Goal: Task Accomplishment & Management: Use online tool/utility

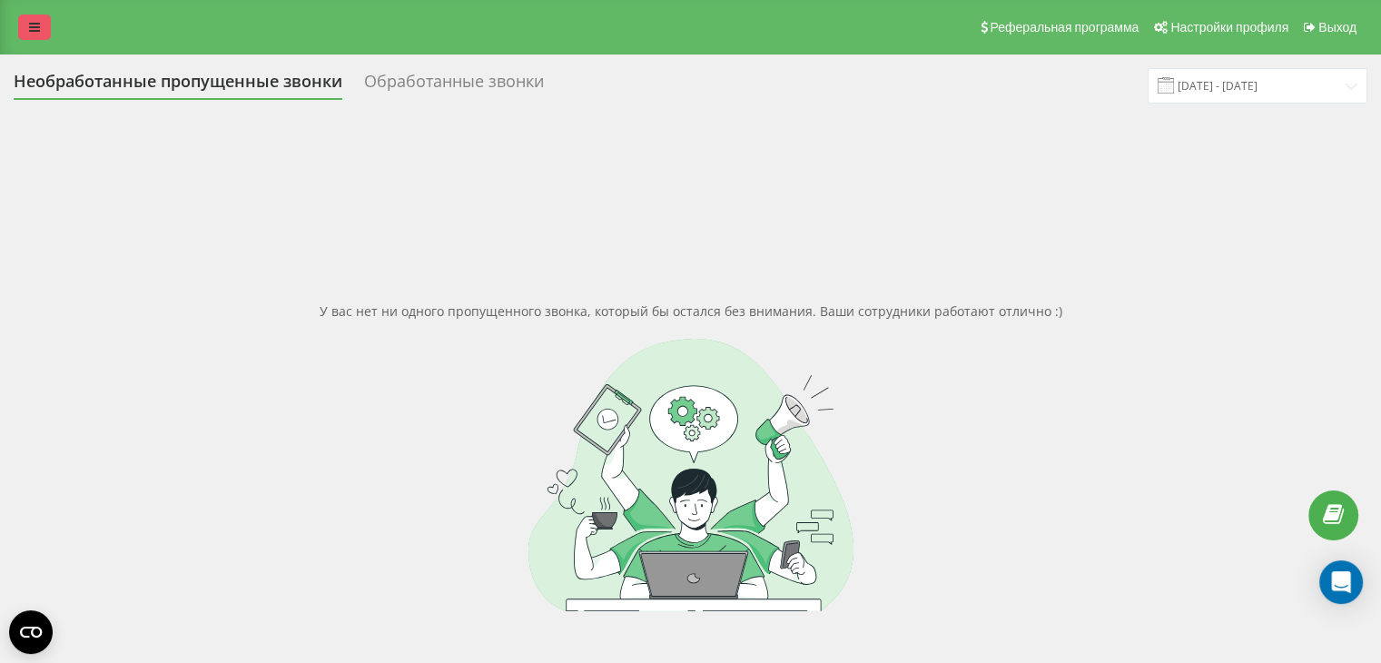
click at [34, 29] on icon at bounding box center [34, 27] width 11 height 13
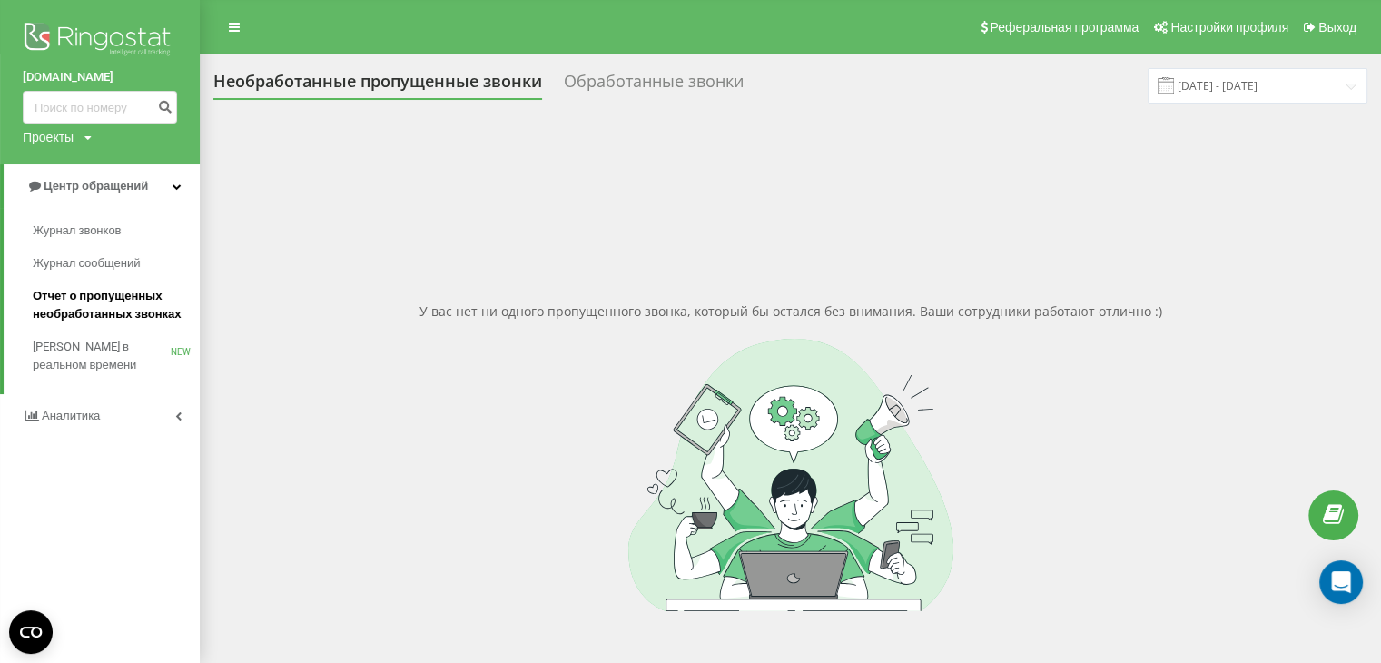
click at [123, 310] on span "Отчет о пропущенных необработанных звонках" at bounding box center [112, 305] width 158 height 36
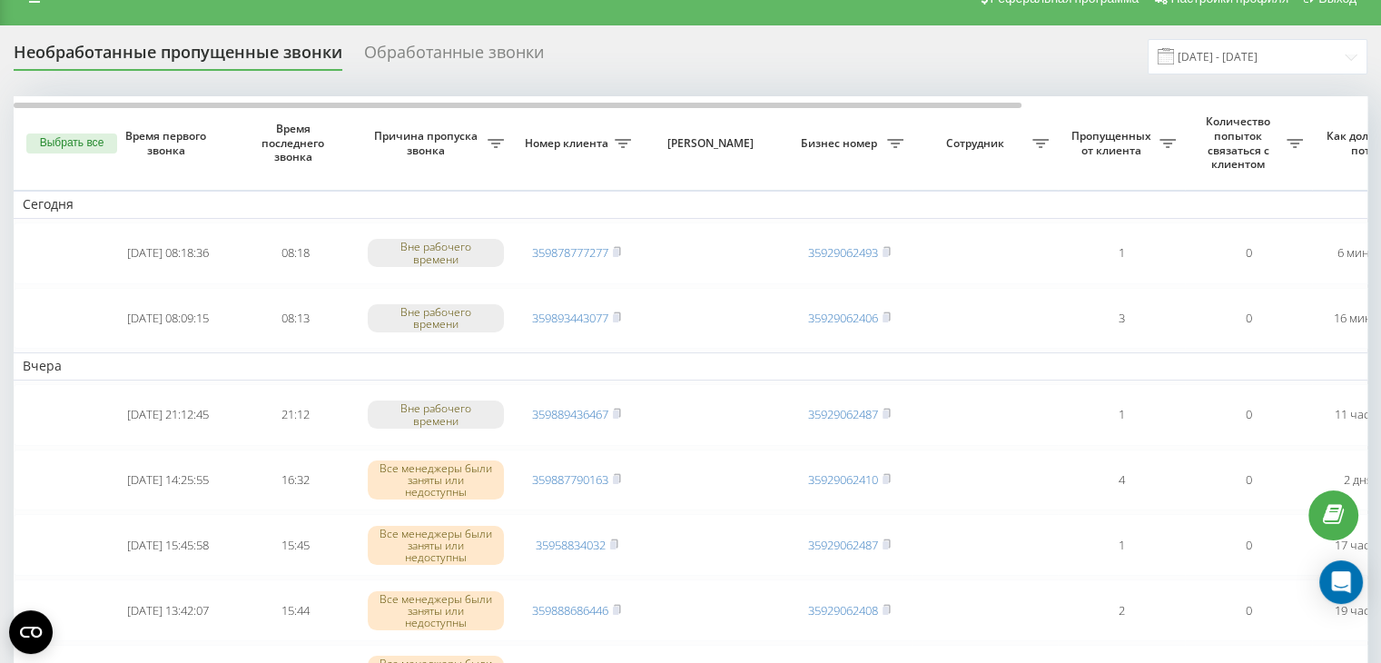
scroll to position [25, 0]
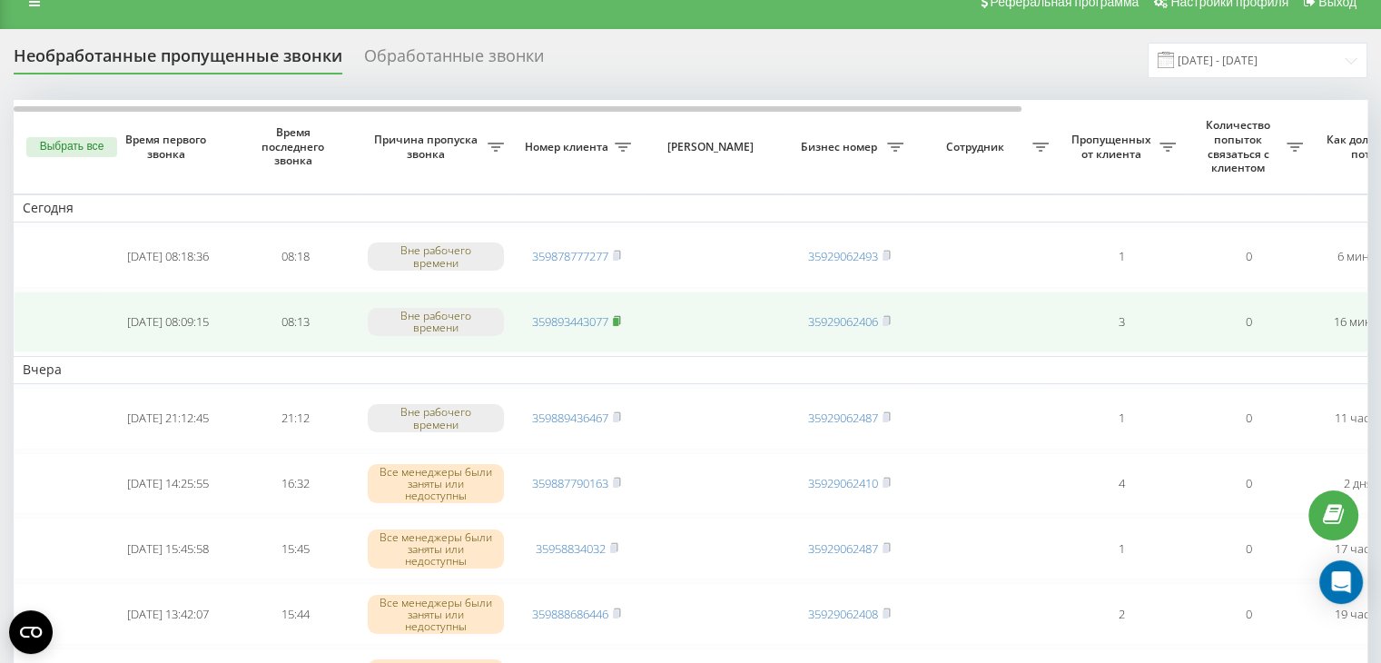
click at [617, 319] on rect at bounding box center [615, 322] width 5 height 8
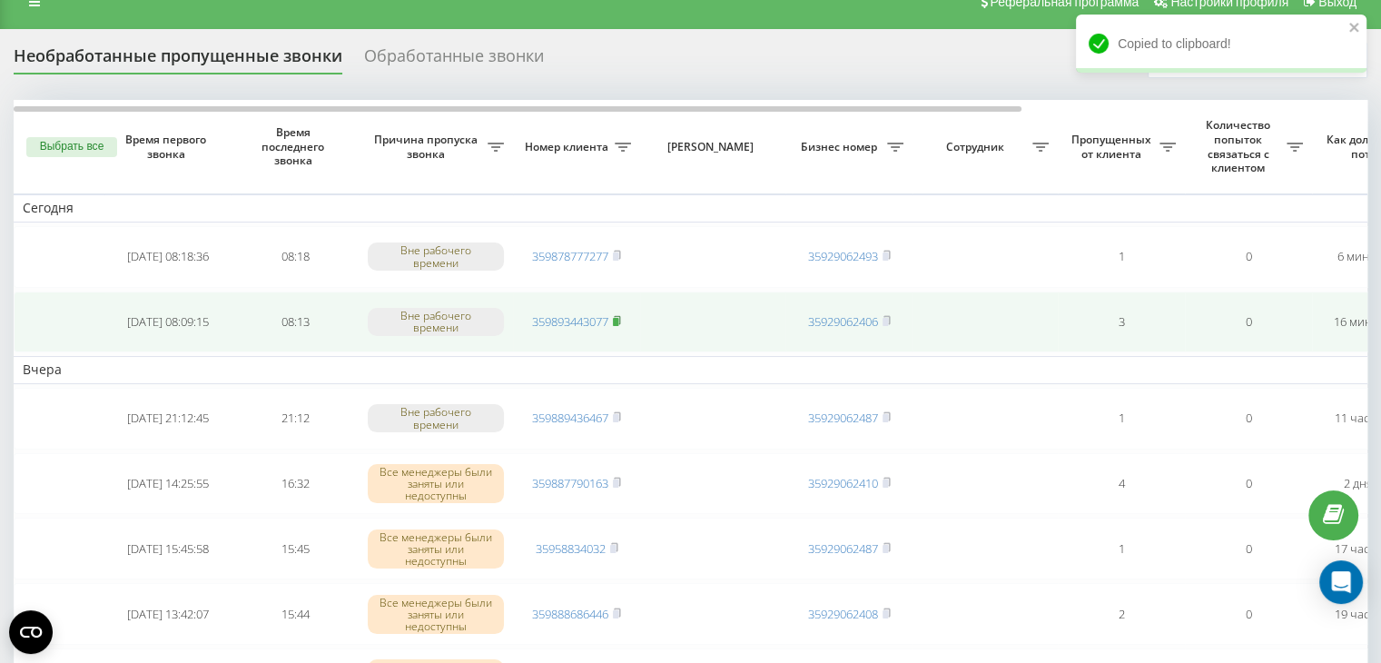
click at [618, 318] on rect at bounding box center [615, 322] width 5 height 8
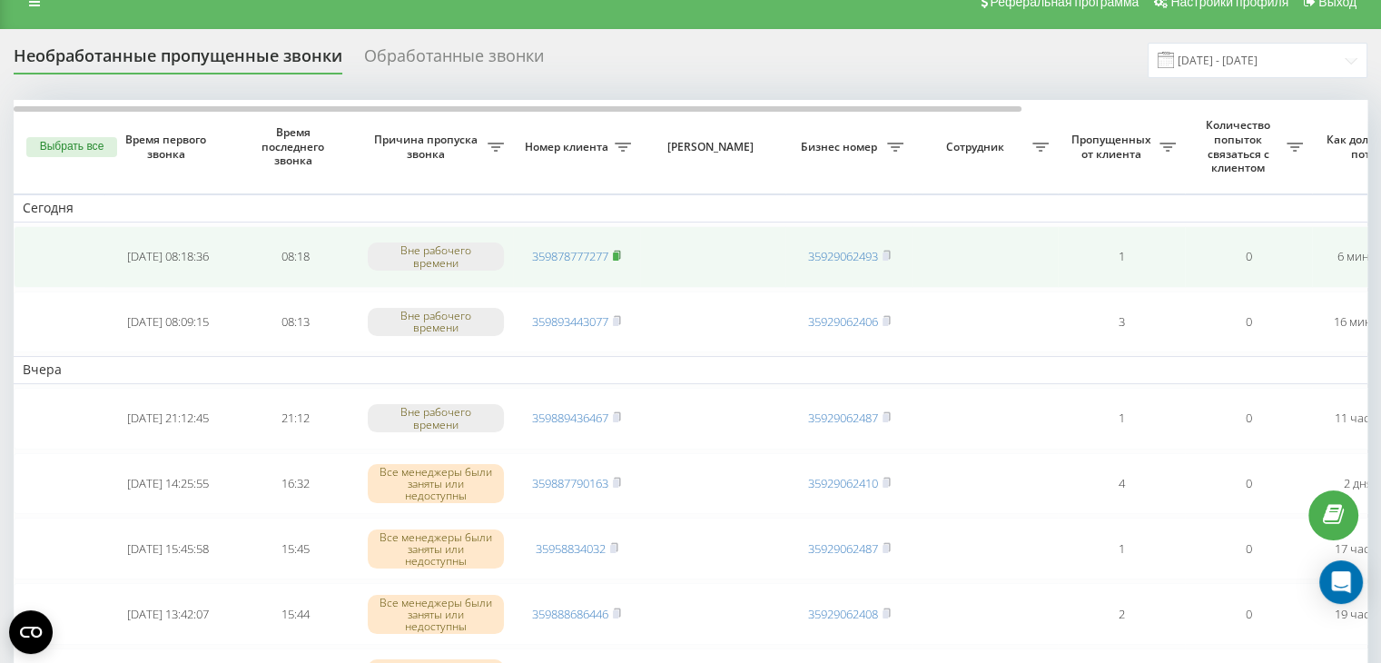
click at [621, 251] on icon at bounding box center [617, 255] width 8 height 11
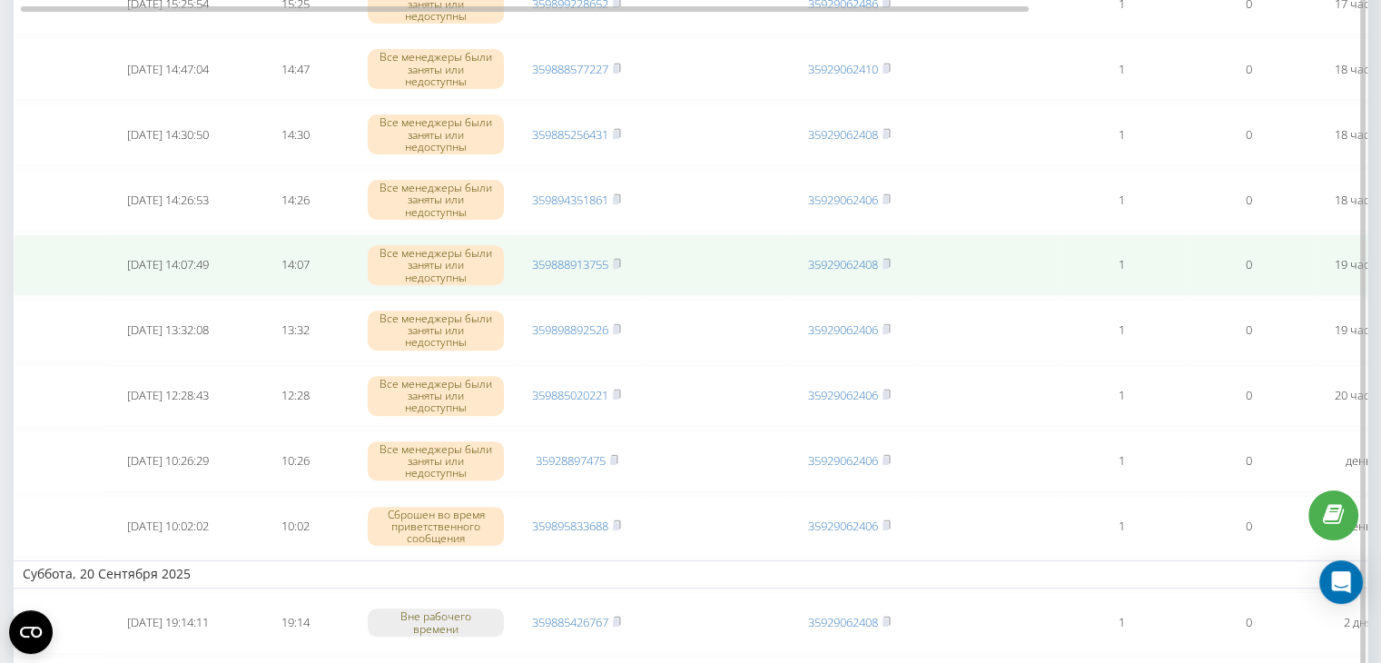
scroll to position [661, 0]
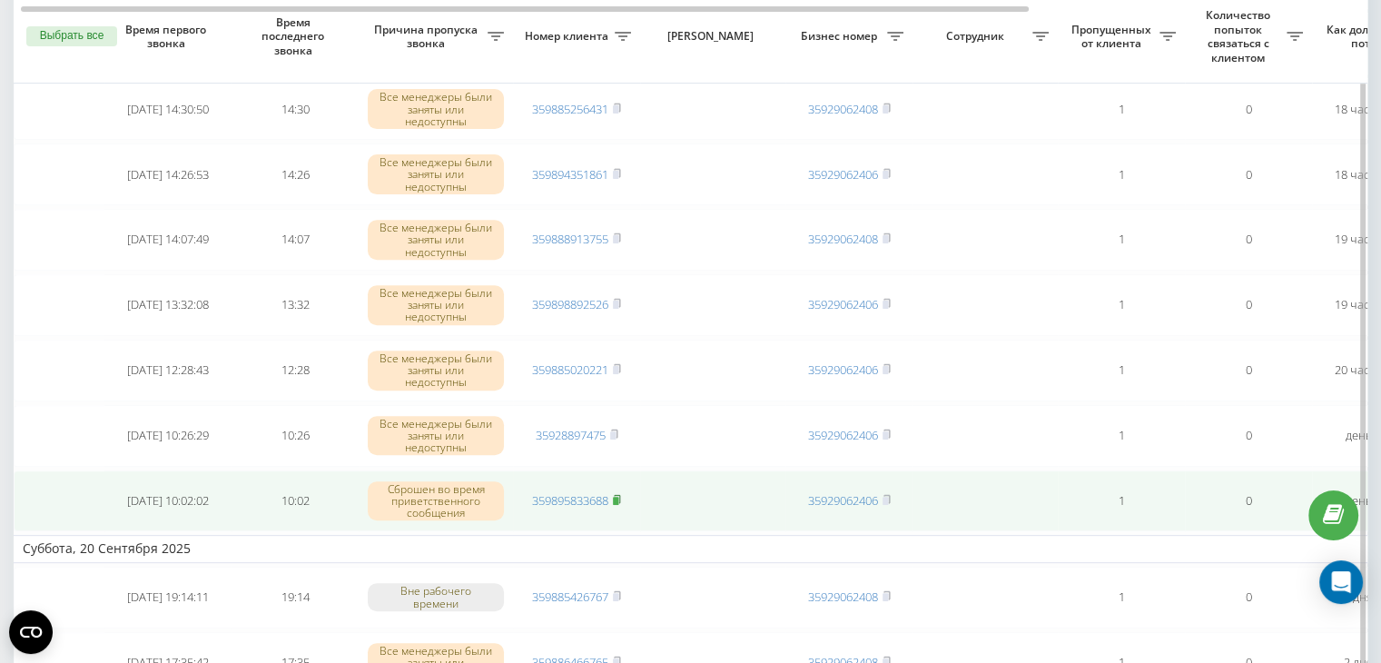
click at [618, 497] on rect at bounding box center [615, 501] width 5 height 8
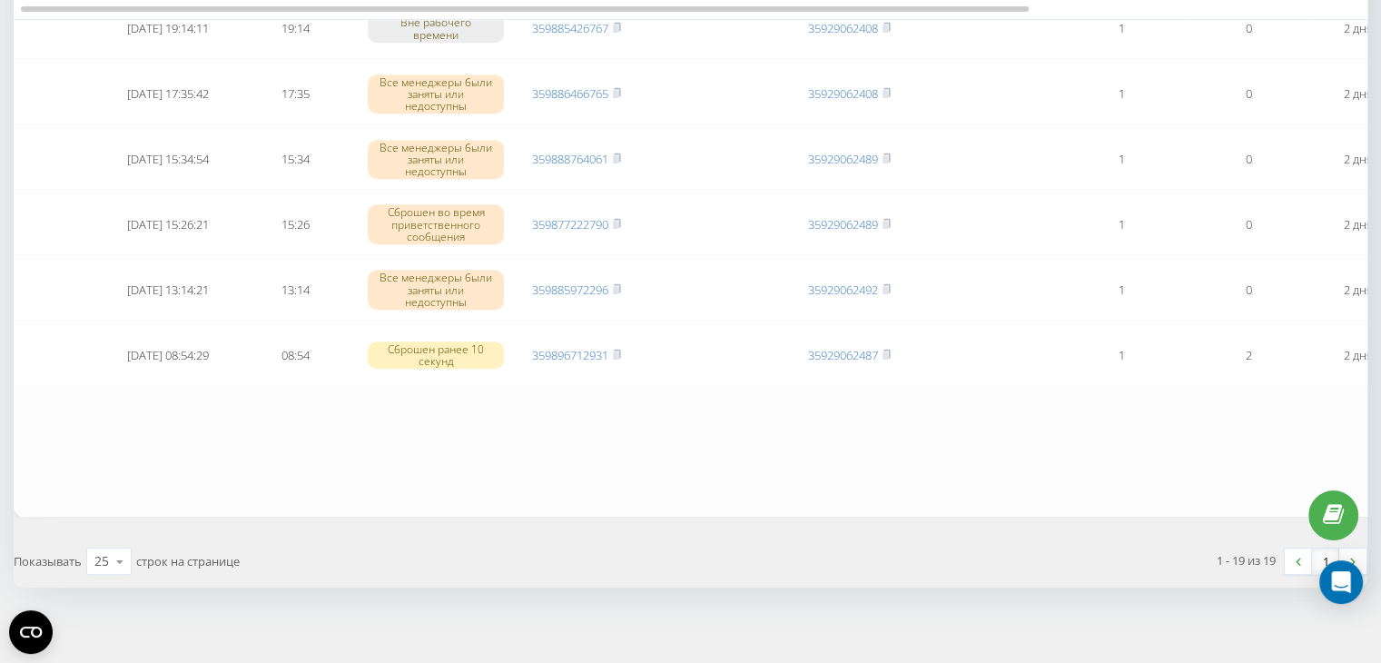
scroll to position [1137, 0]
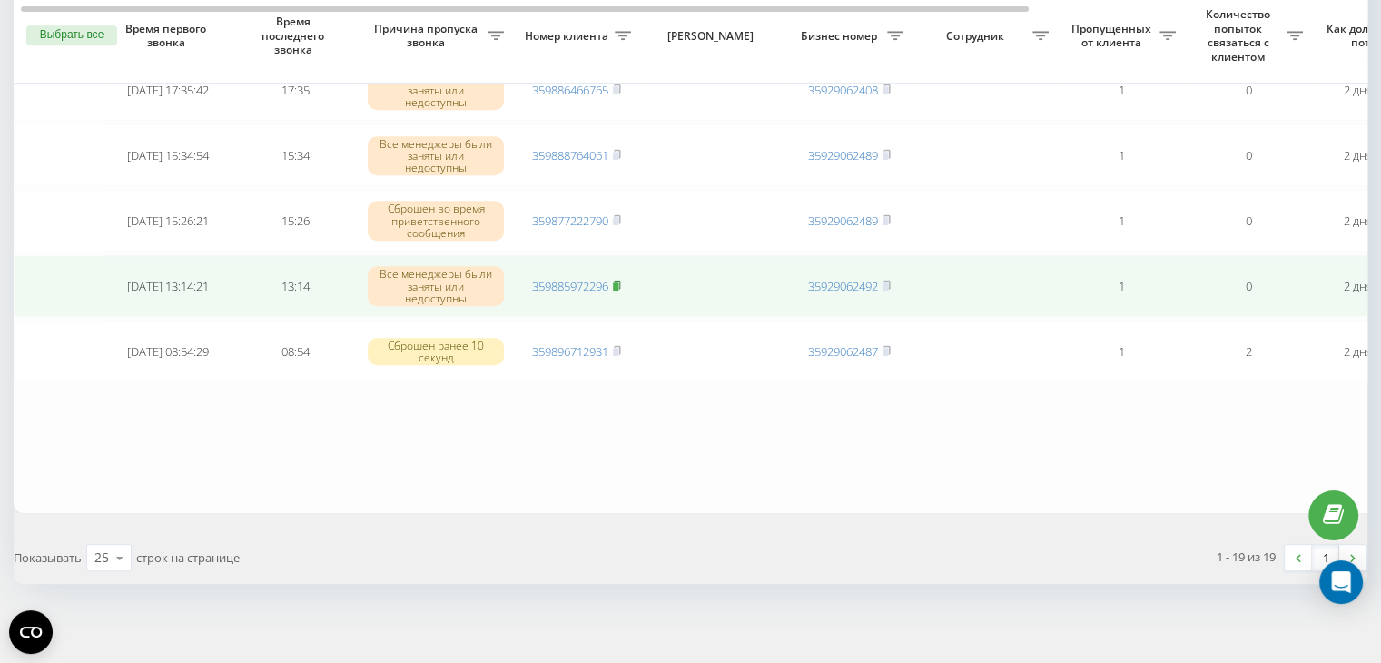
click at [618, 282] on rect at bounding box center [615, 286] width 5 height 8
click at [618, 280] on icon at bounding box center [617, 284] width 6 height 8
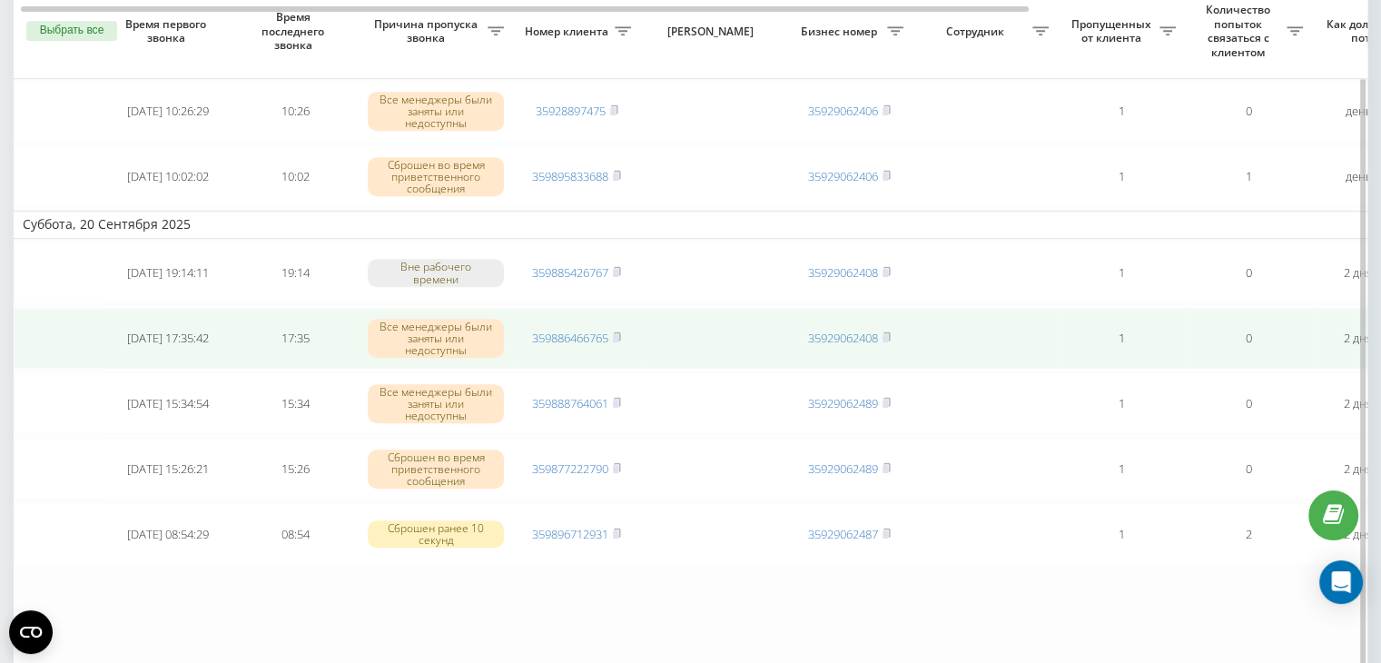
scroll to position [894, 0]
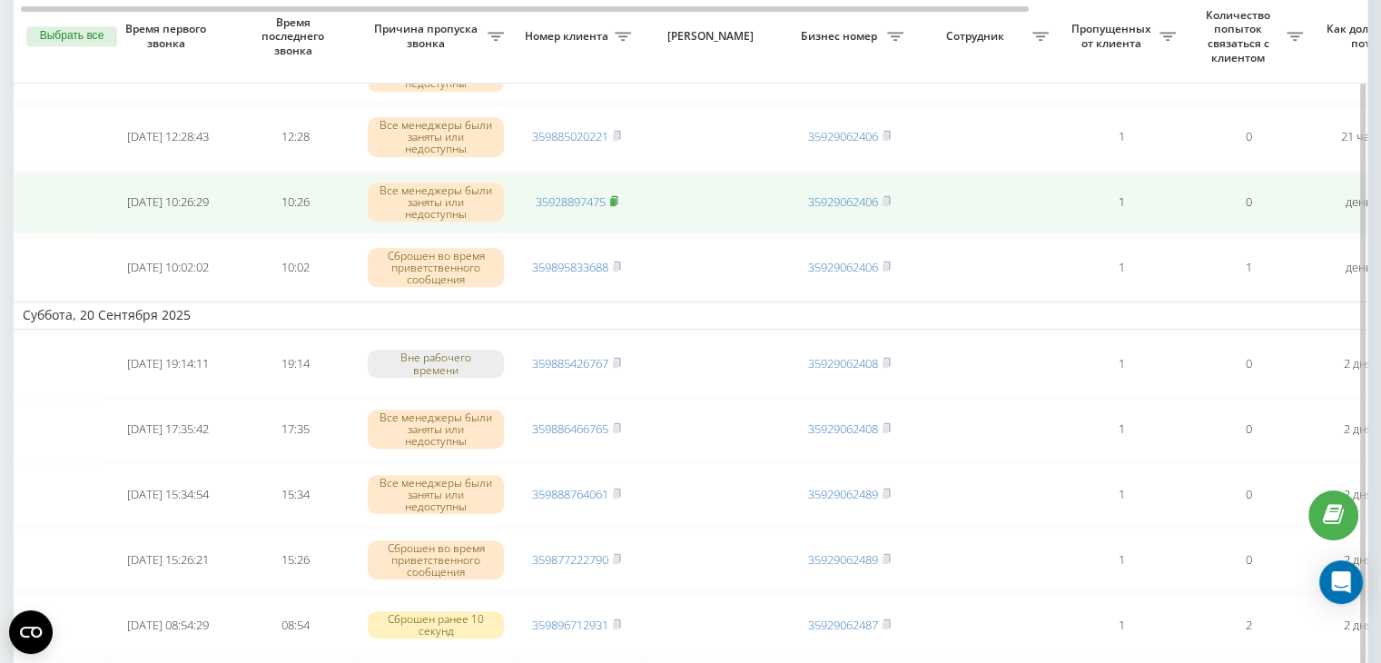
click at [614, 198] on rect at bounding box center [612, 202] width 5 height 8
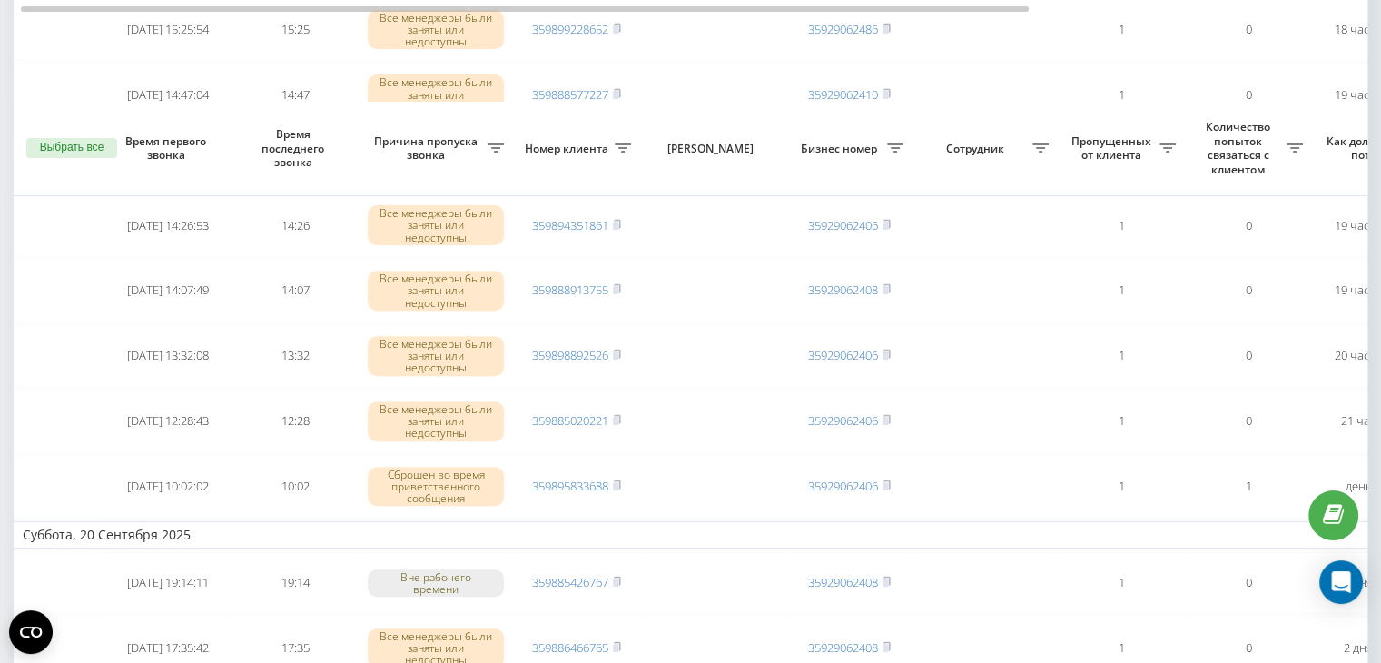
scroll to position [726, 0]
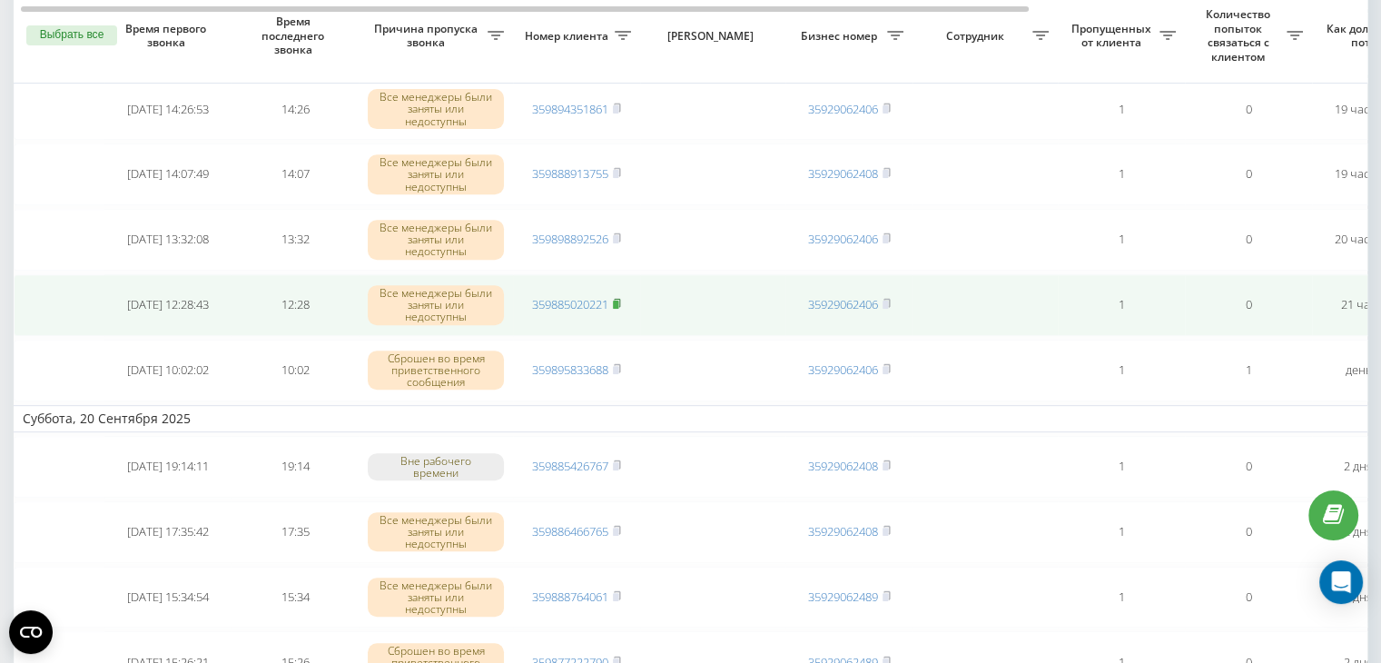
click at [618, 300] on rect at bounding box center [615, 304] width 5 height 8
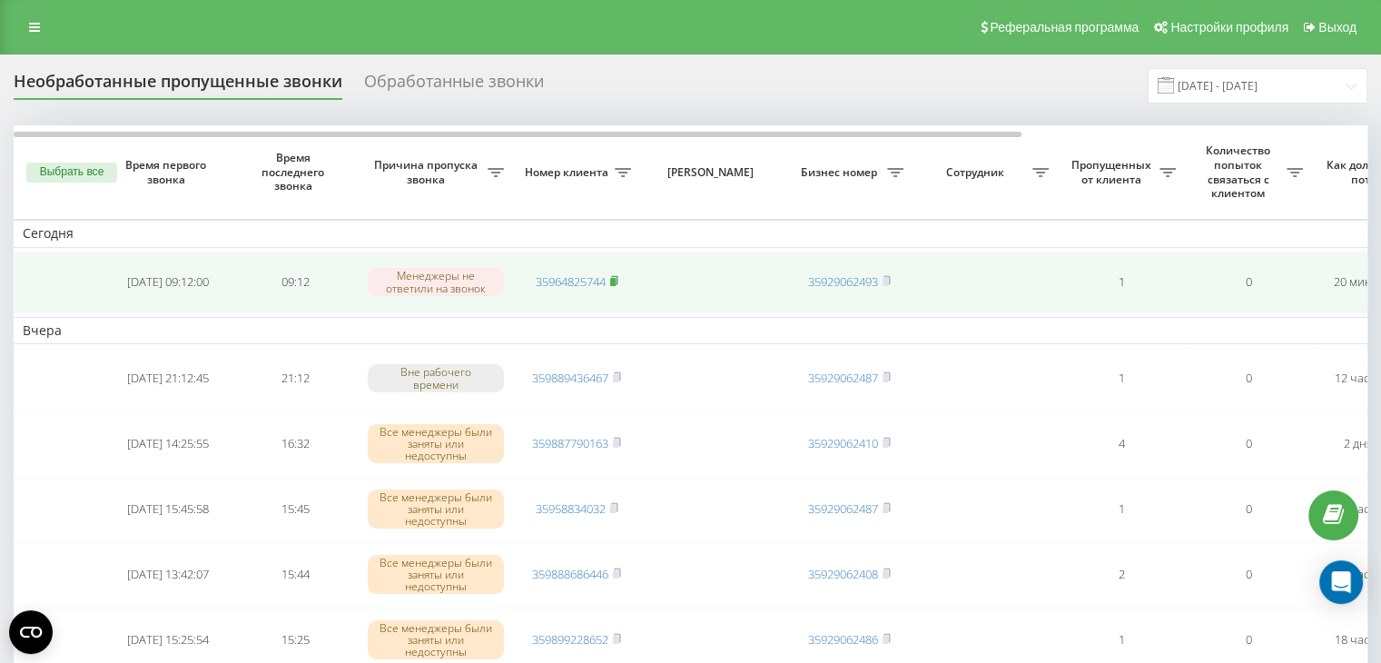
click at [614, 280] on rect at bounding box center [612, 282] width 5 height 8
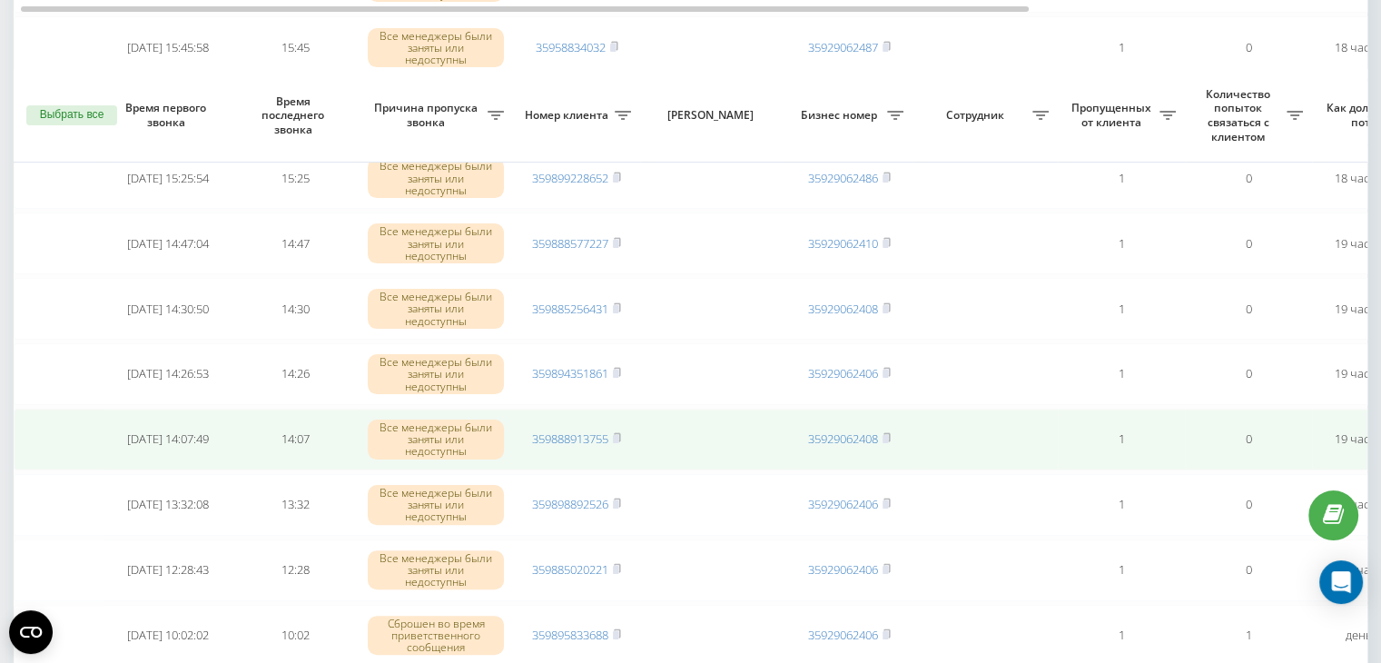
scroll to position [454, 0]
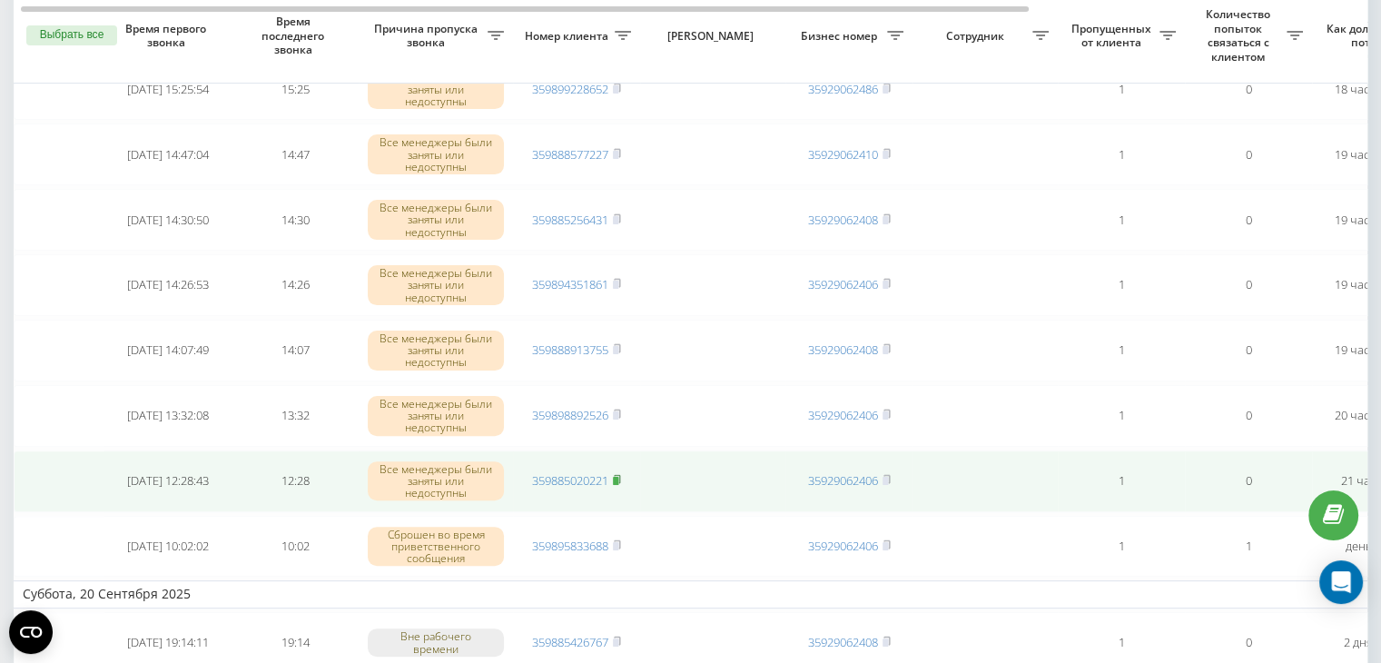
click at [617, 477] on rect at bounding box center [615, 481] width 5 height 8
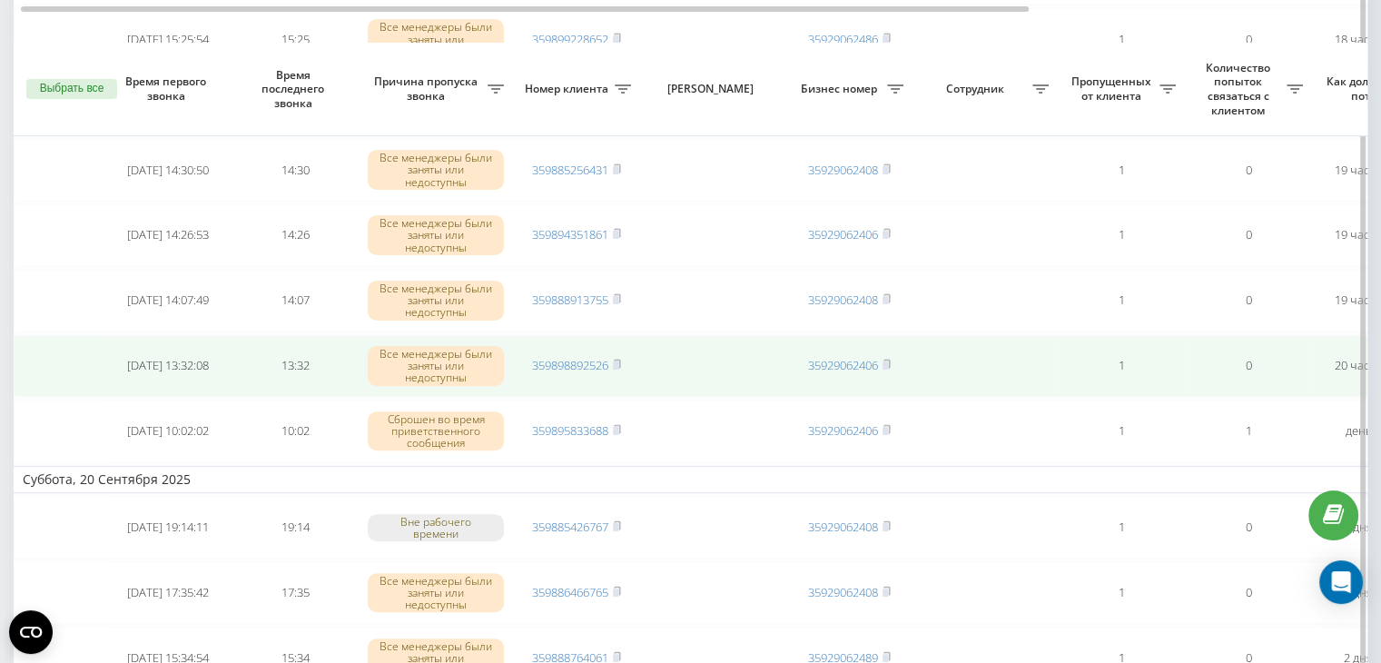
scroll to position [454, 0]
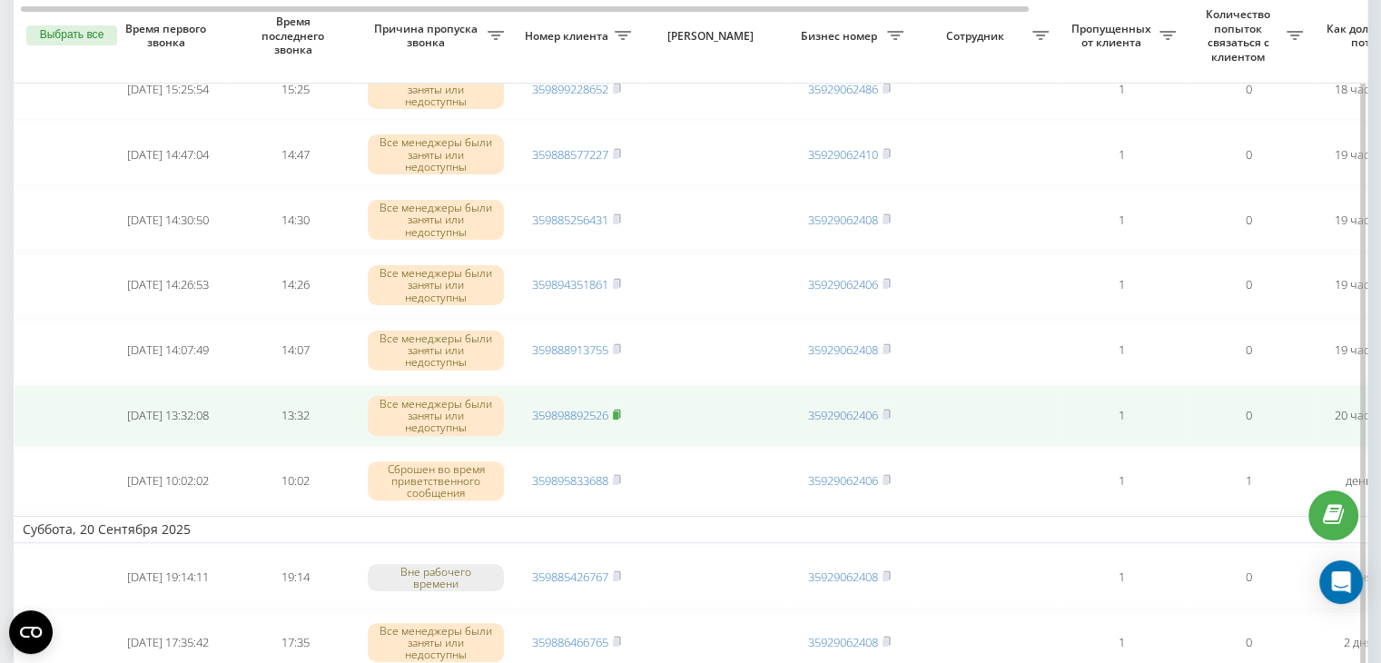
click at [615, 411] on rect at bounding box center [615, 415] width 5 height 8
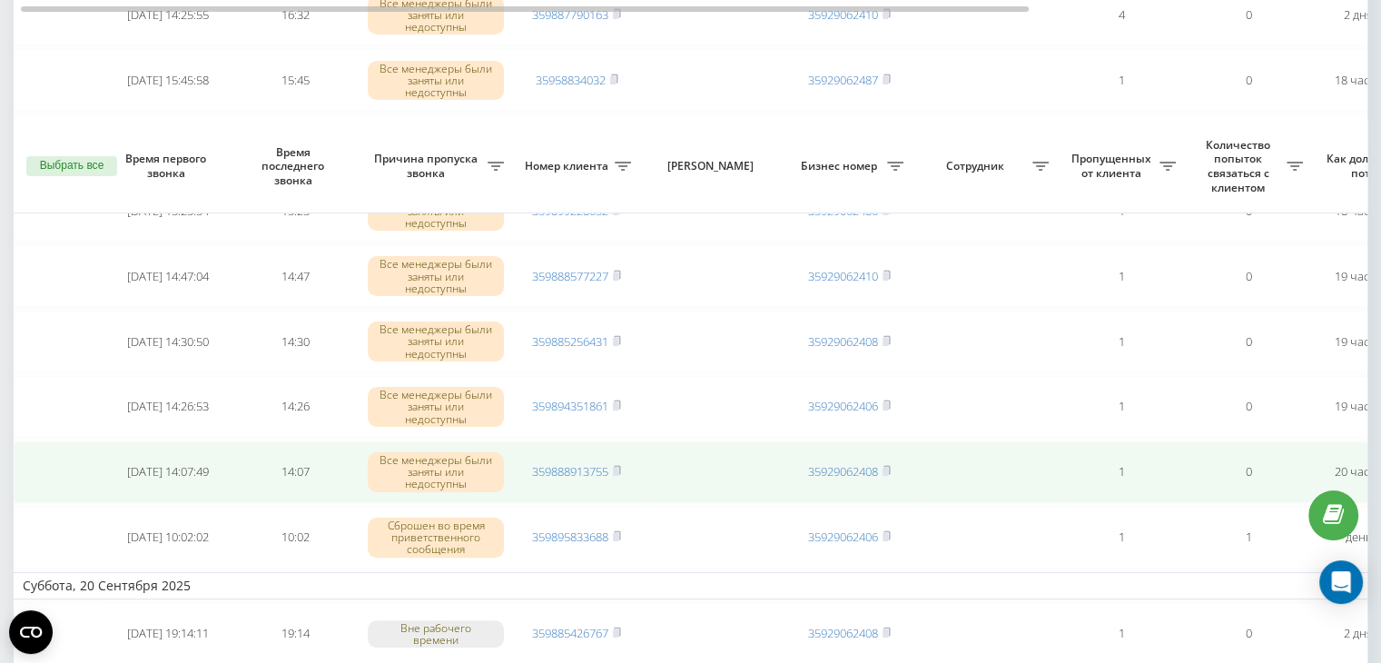
scroll to position [545, 0]
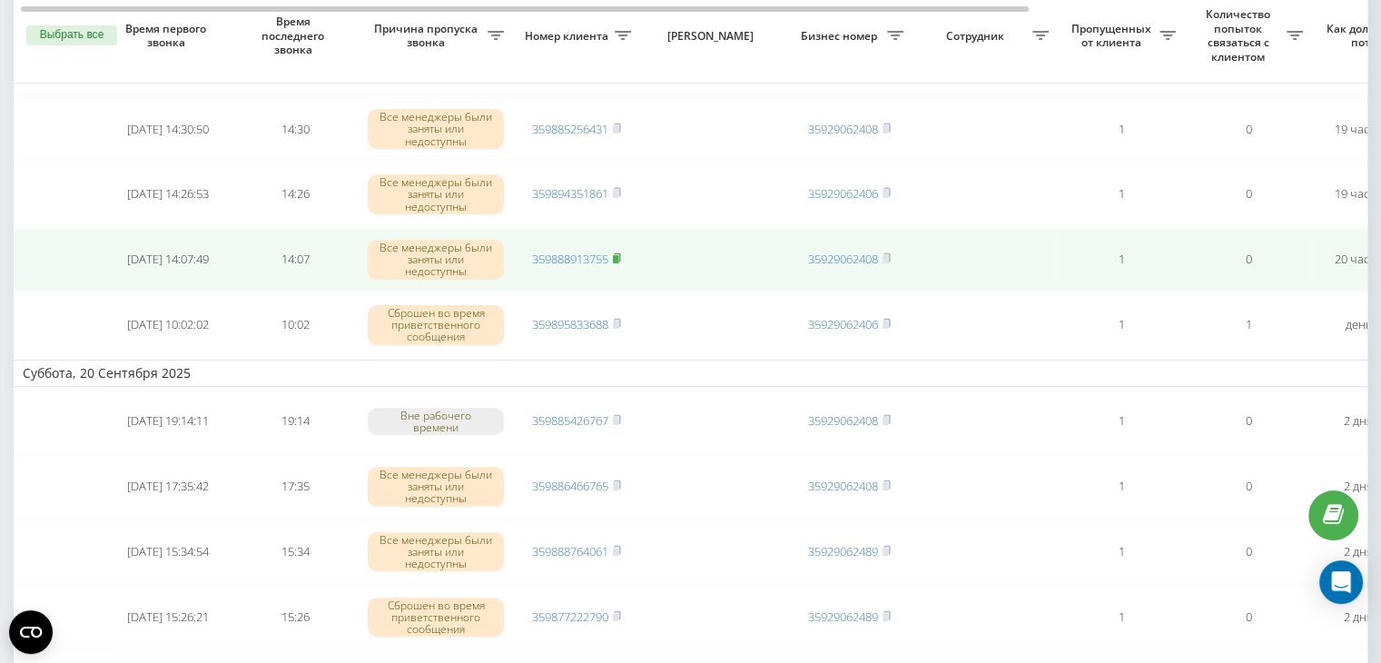
click at [617, 255] on rect at bounding box center [615, 259] width 5 height 8
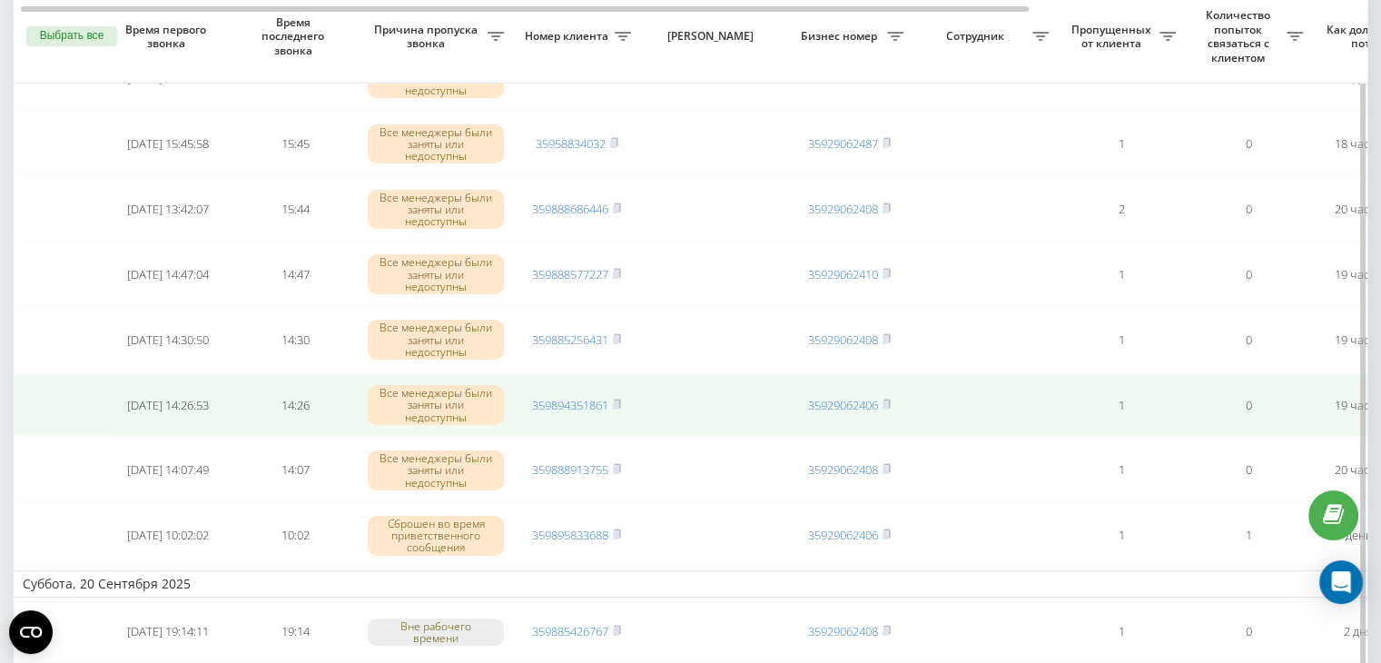
scroll to position [363, 0]
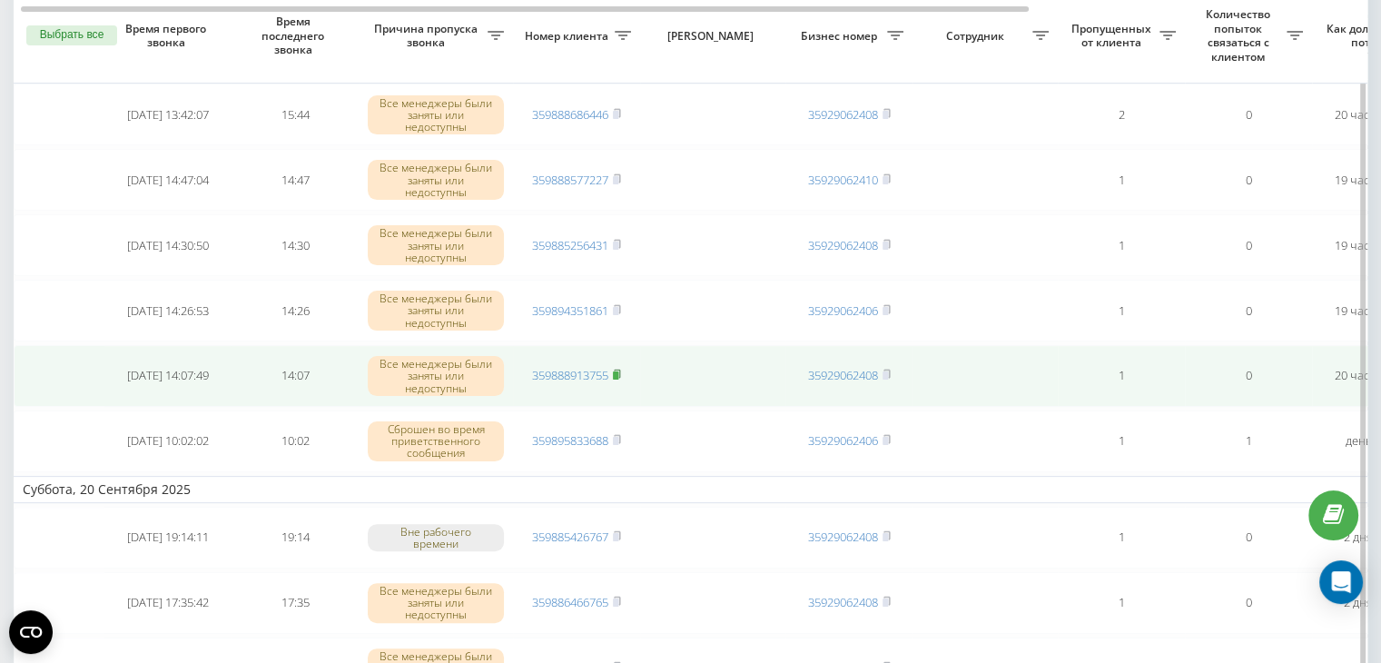
click at [621, 370] on icon at bounding box center [617, 374] width 8 height 11
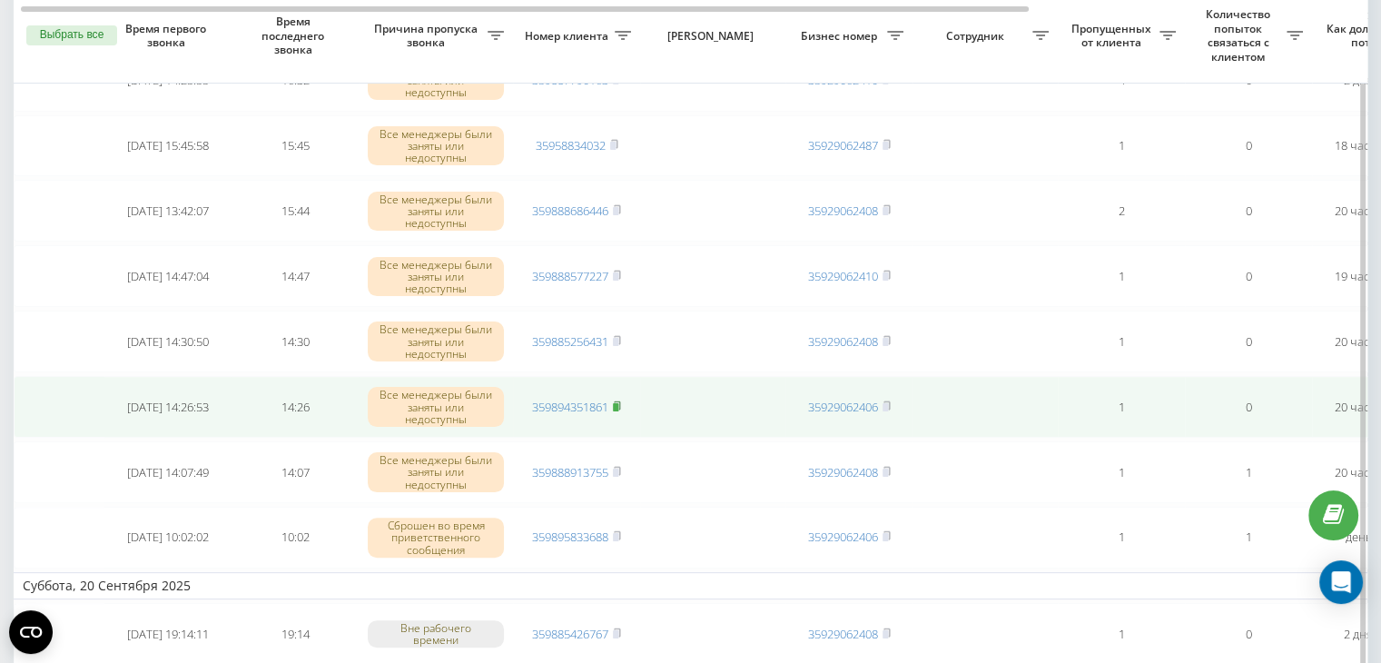
click at [618, 403] on rect at bounding box center [615, 407] width 5 height 8
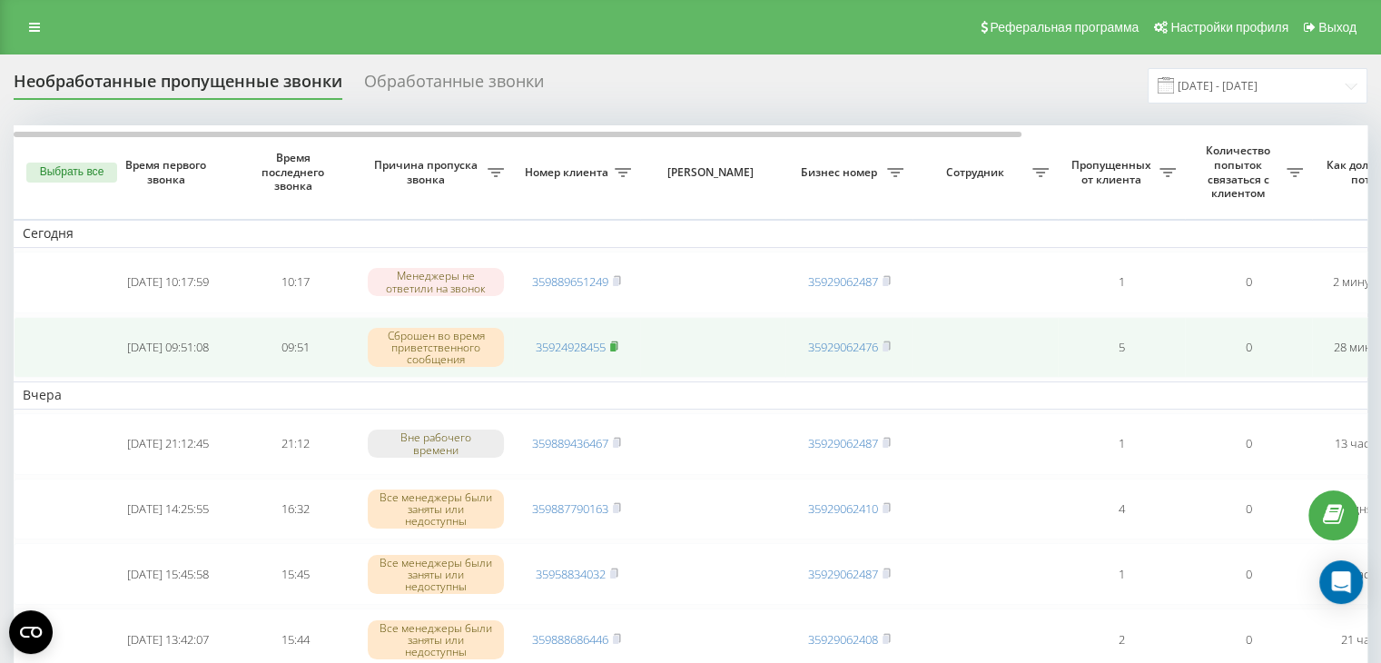
click at [614, 345] on rect at bounding box center [612, 347] width 5 height 8
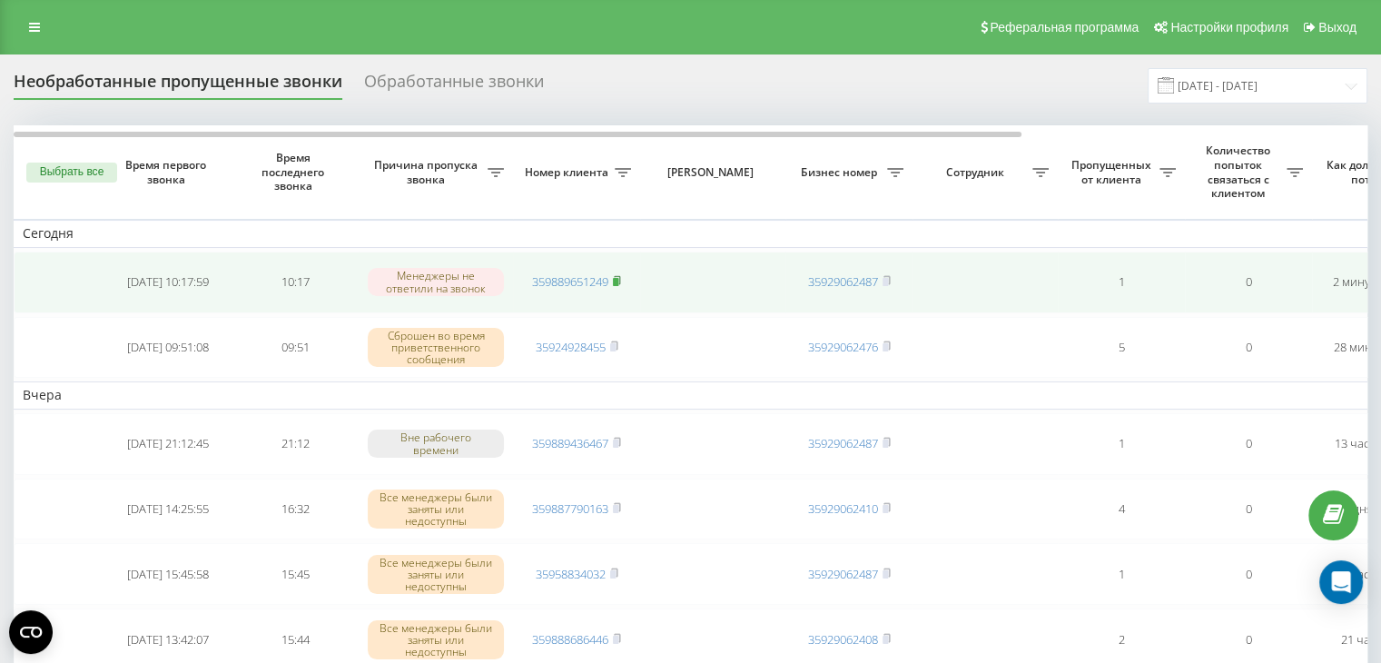
click at [618, 280] on rect at bounding box center [615, 282] width 5 height 8
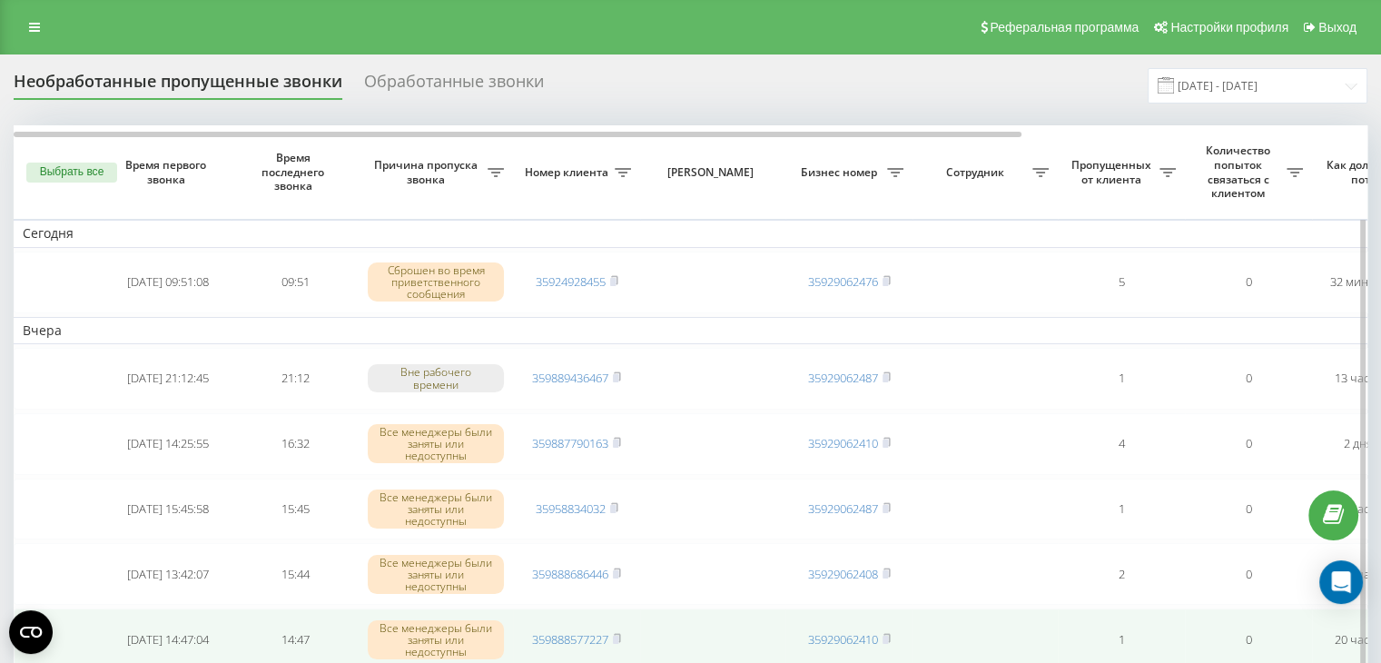
click at [694, 608] on td at bounding box center [712, 639] width 145 height 62
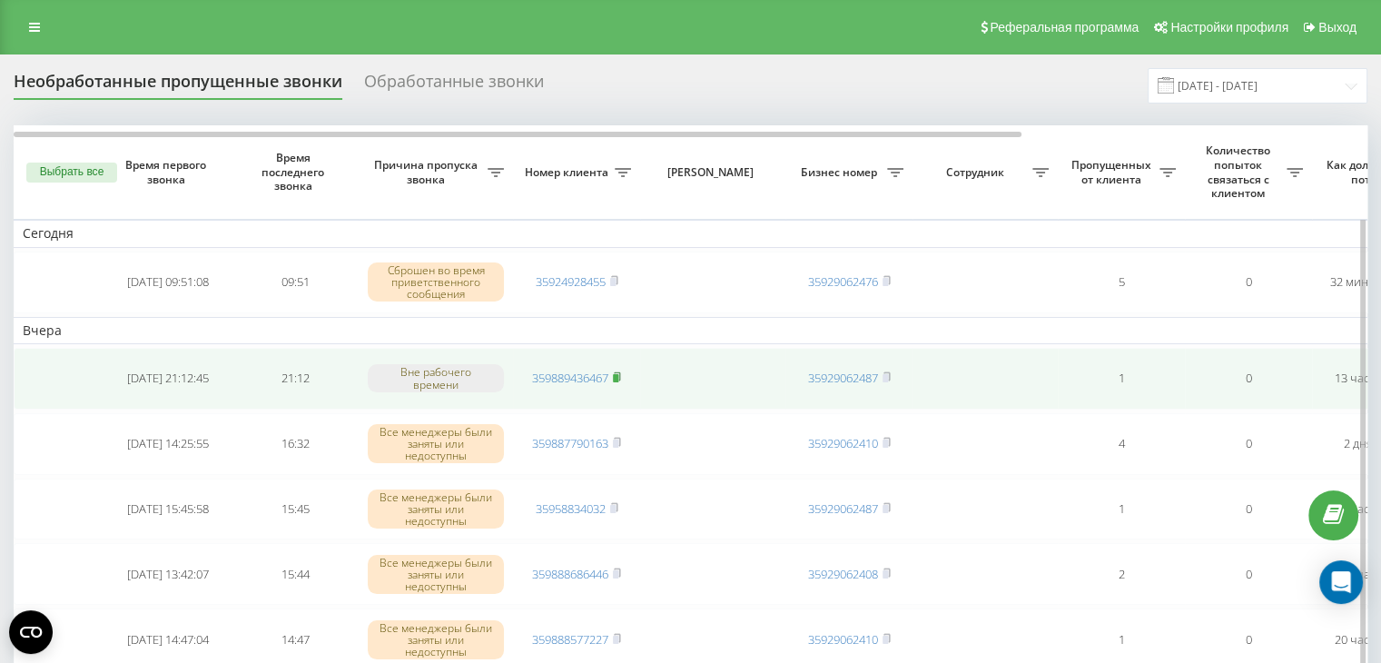
click at [618, 376] on rect at bounding box center [615, 378] width 5 height 8
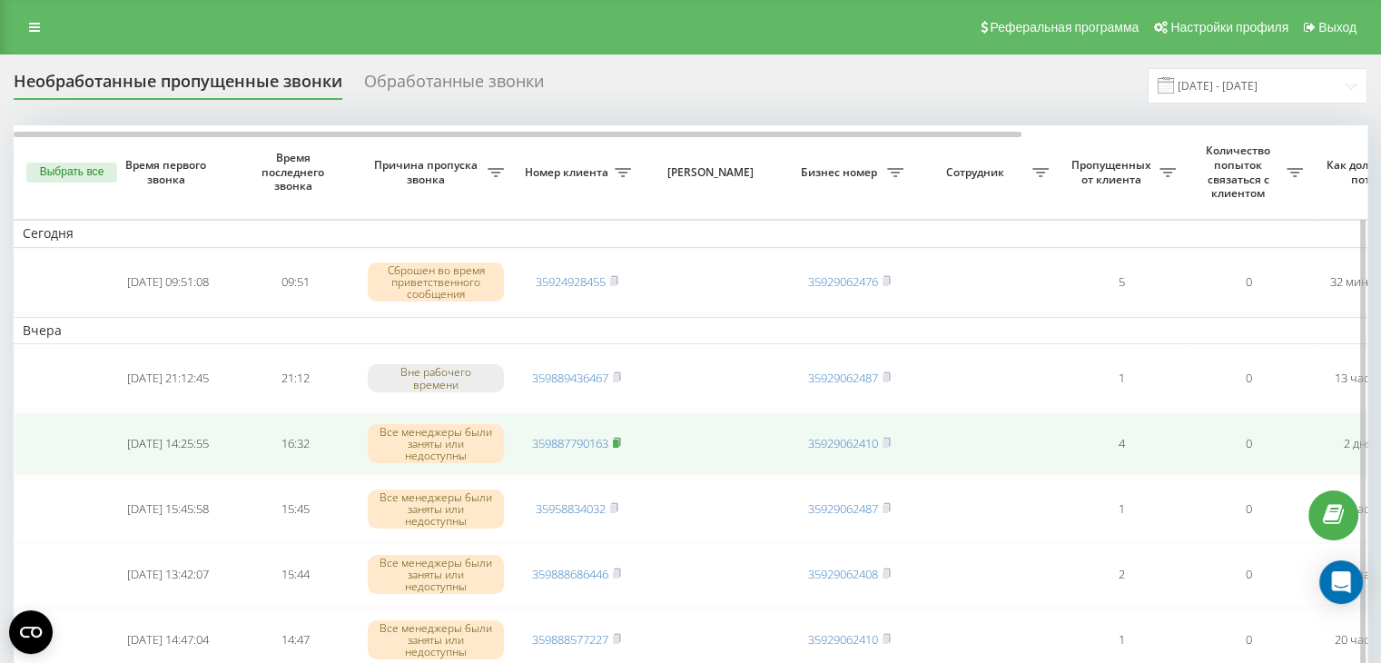
click at [620, 438] on icon at bounding box center [617, 442] width 6 height 8
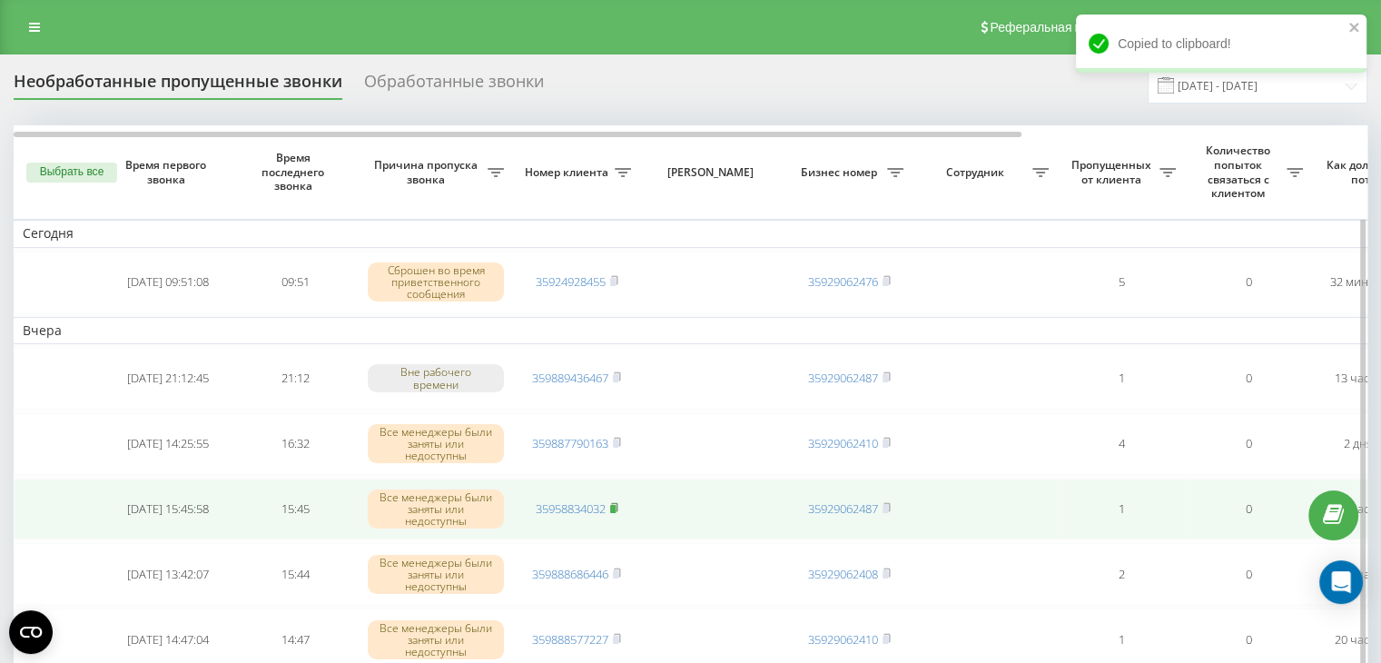
click at [615, 505] on rect at bounding box center [612, 509] width 5 height 8
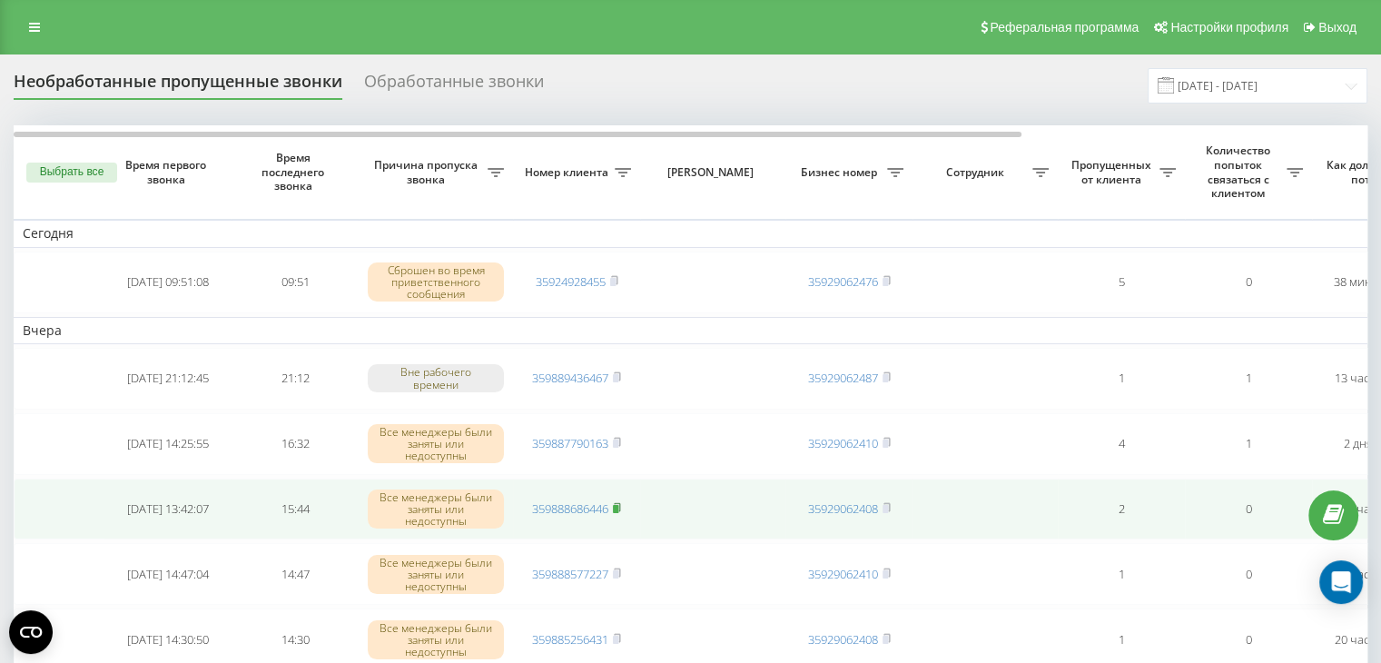
click at [618, 505] on rect at bounding box center [615, 509] width 5 height 8
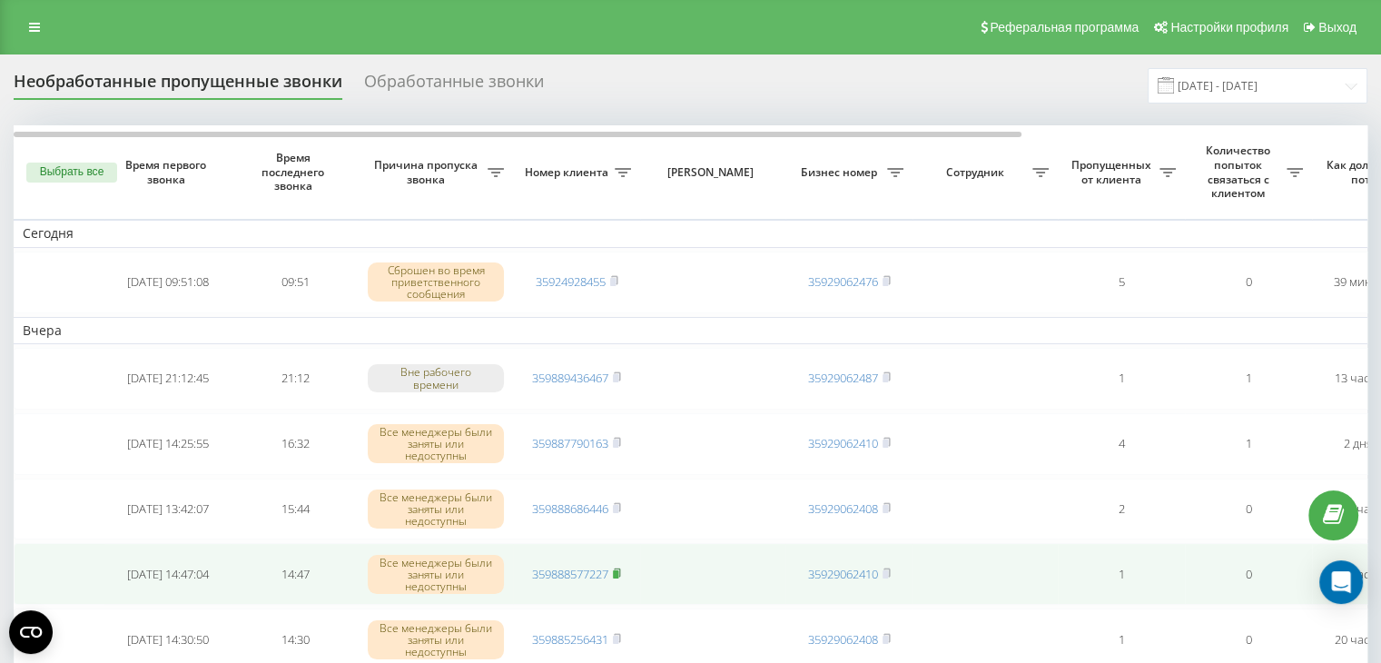
click at [617, 570] on rect at bounding box center [615, 574] width 5 height 8
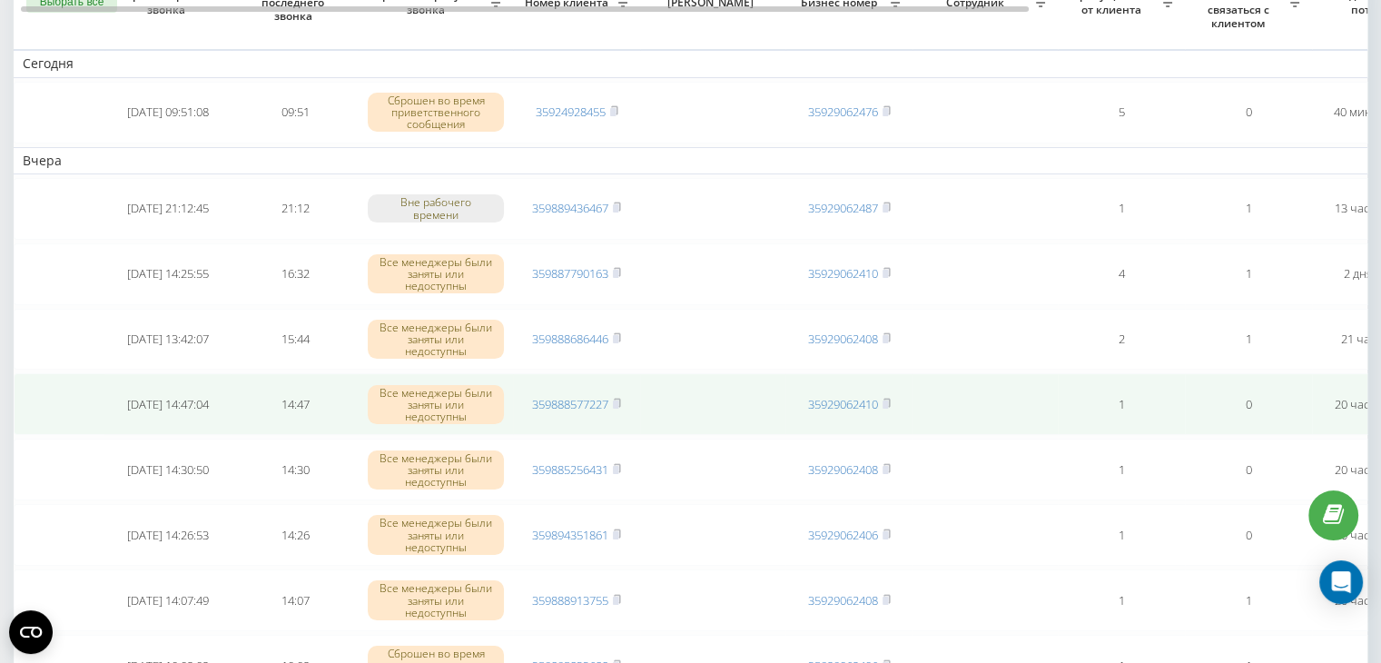
scroll to position [182, 0]
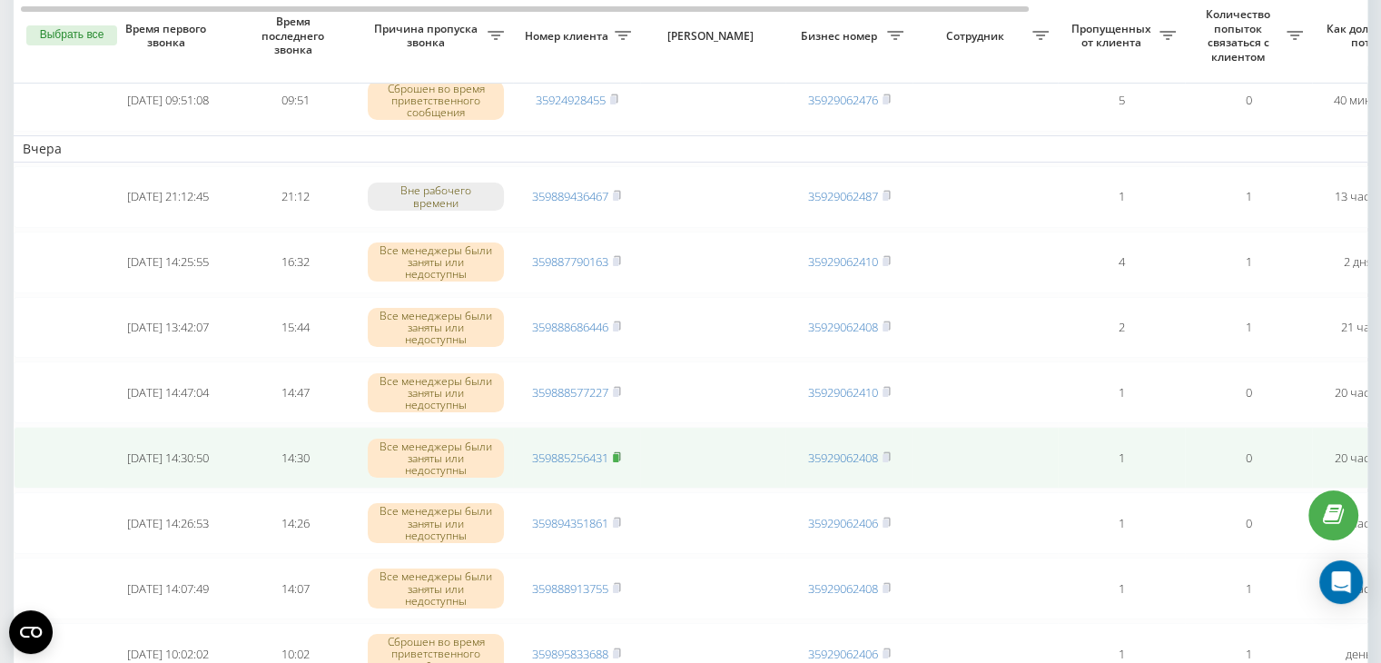
click at [621, 451] on icon at bounding box center [617, 456] width 8 height 11
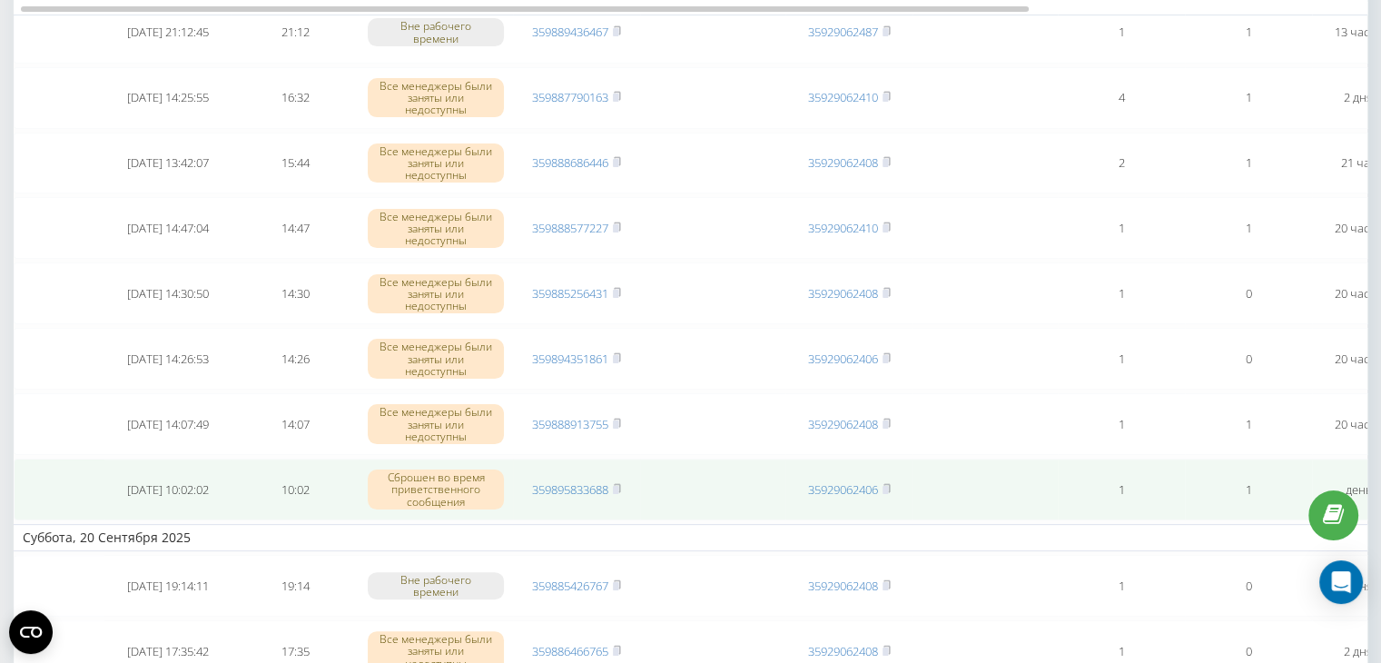
scroll to position [363, 0]
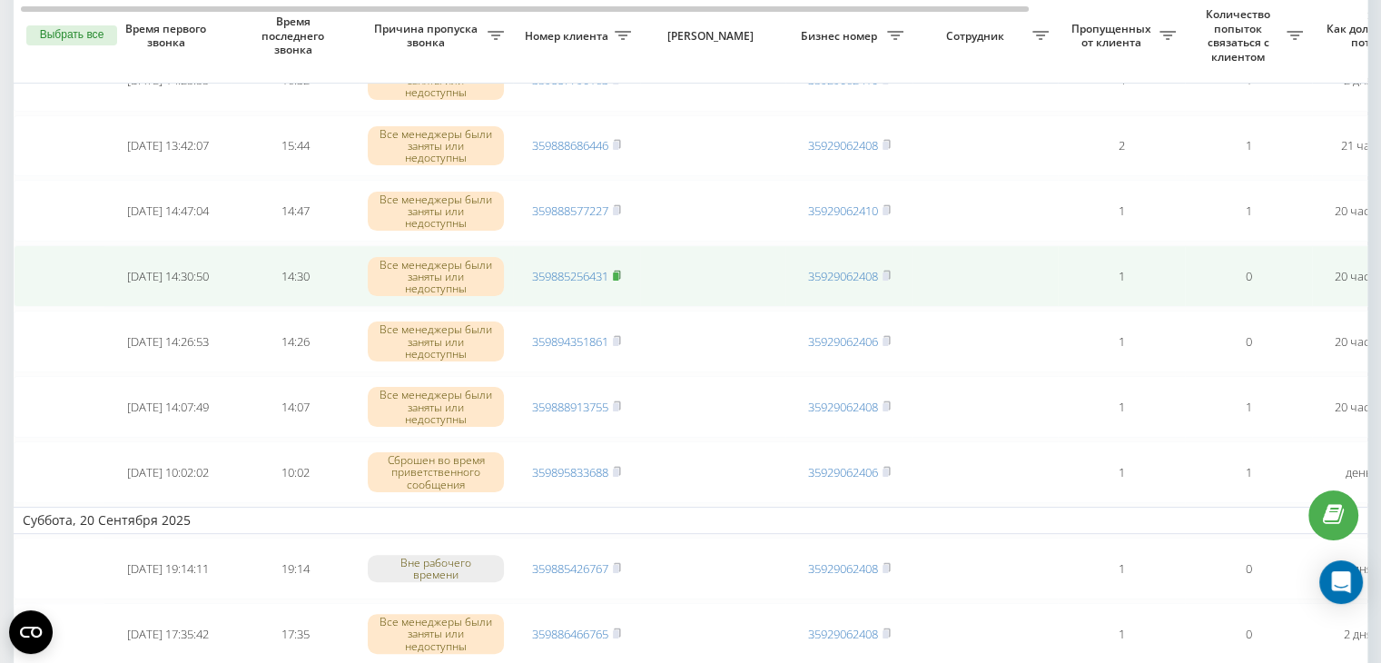
click at [620, 270] on icon at bounding box center [617, 275] width 8 height 11
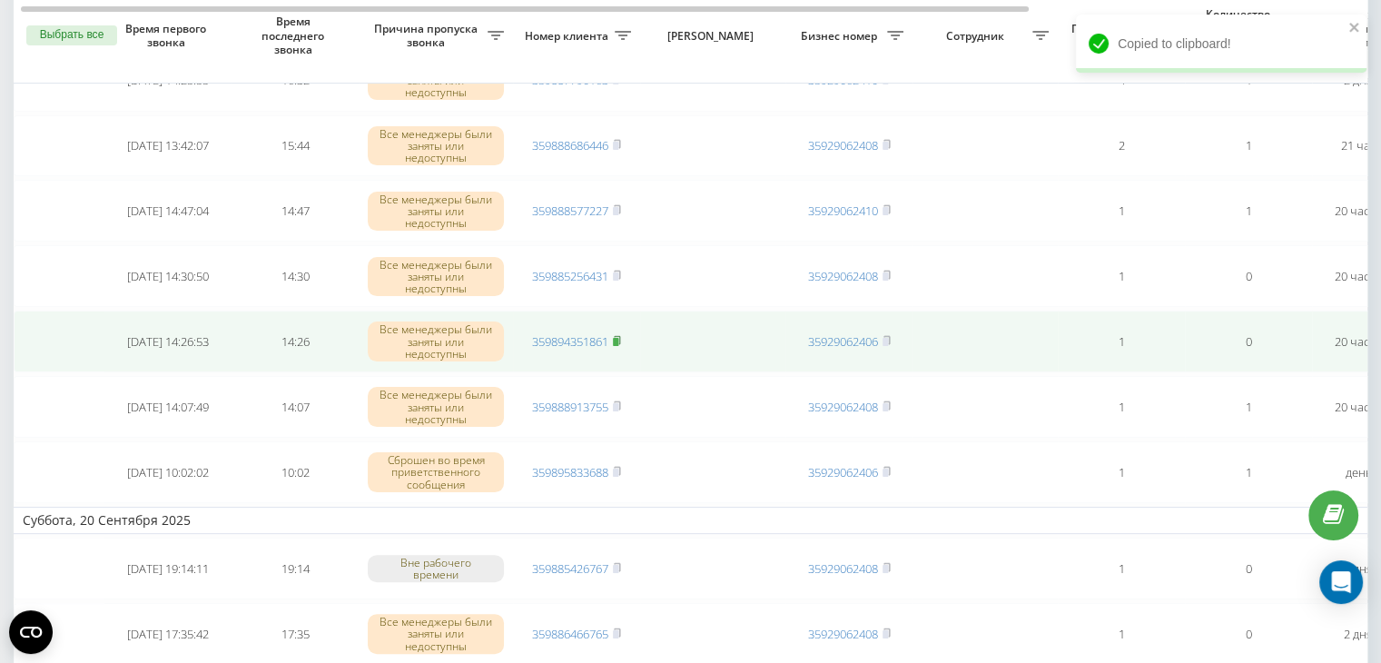
click at [617, 338] on rect at bounding box center [615, 342] width 5 height 8
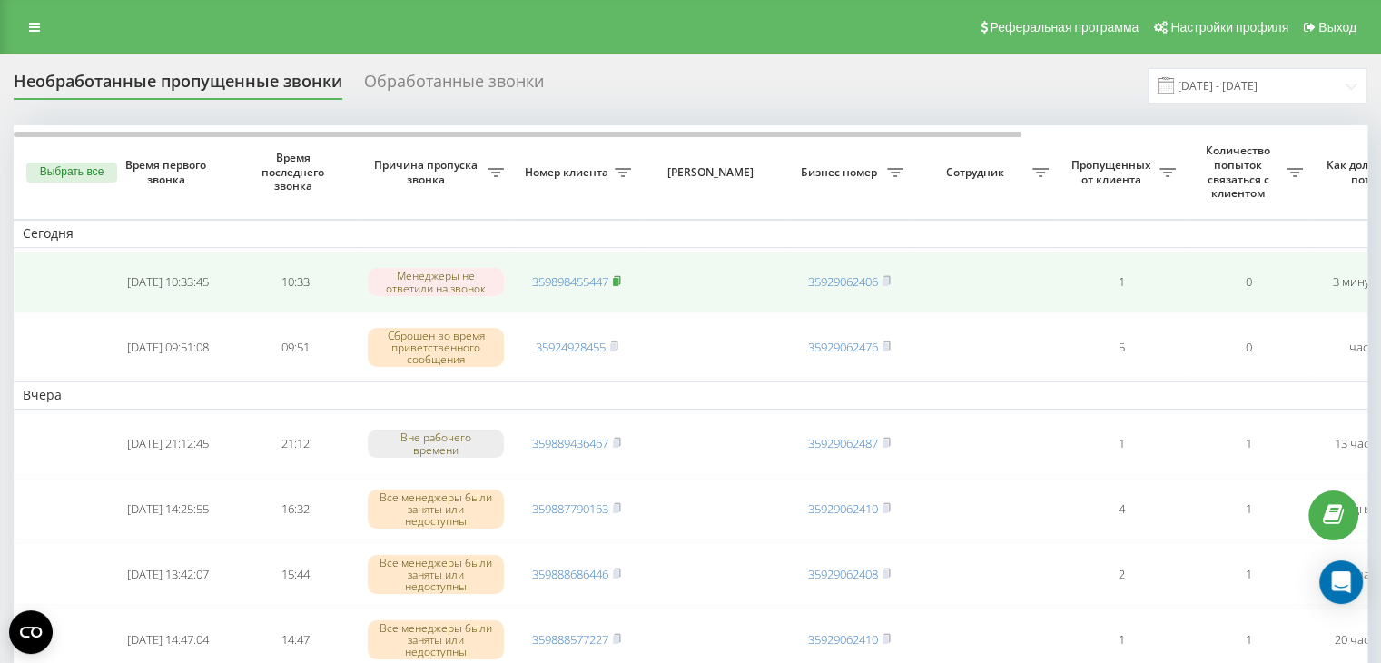
click at [618, 278] on rect at bounding box center [615, 282] width 5 height 8
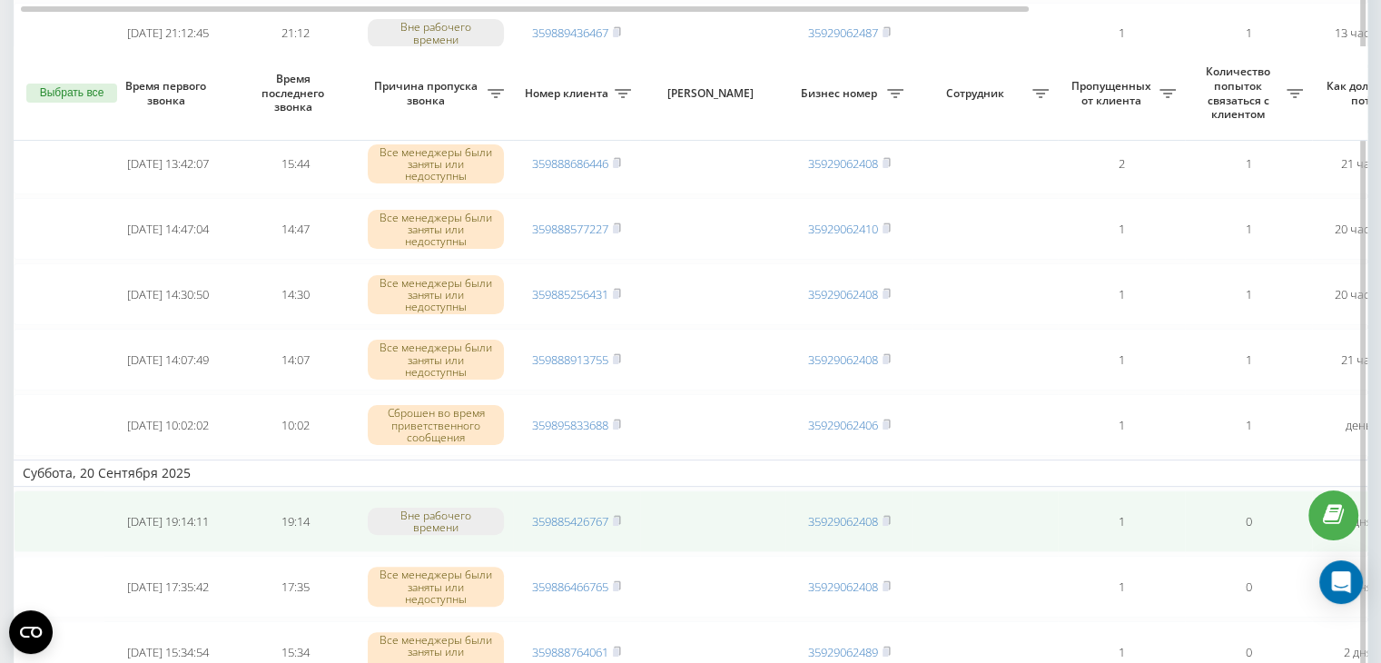
scroll to position [454, 0]
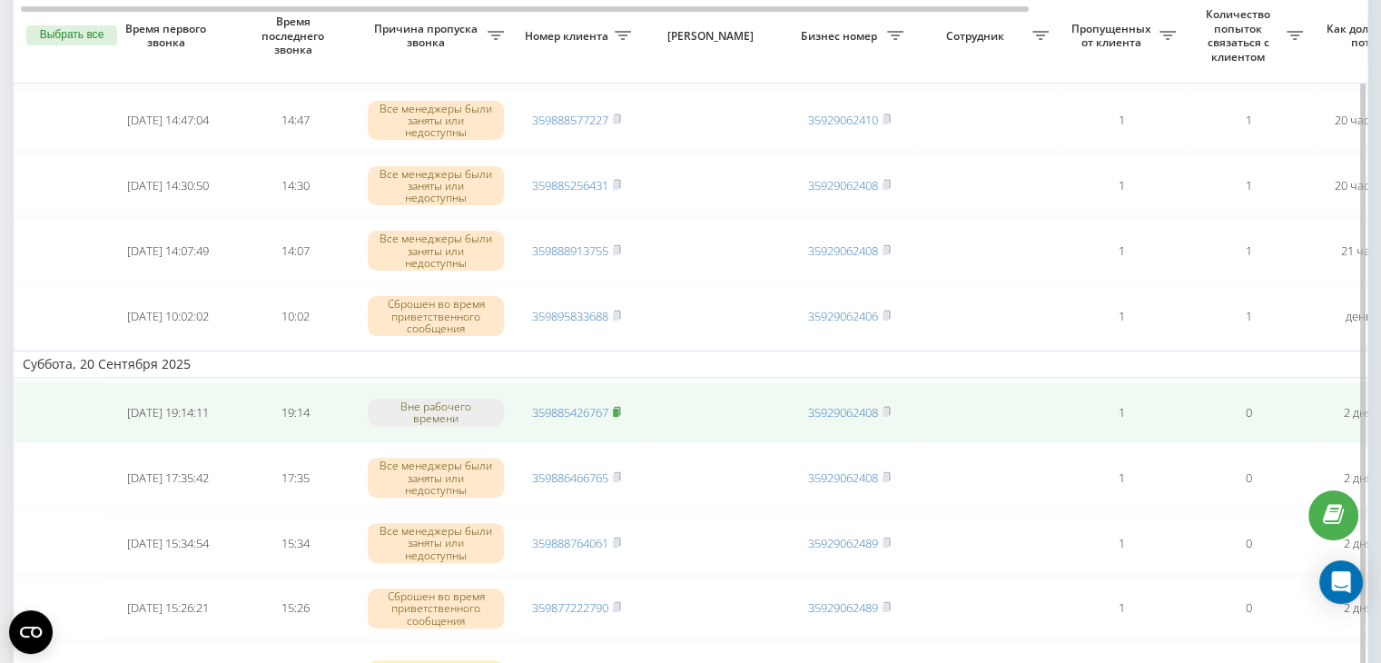
click at [617, 406] on icon at bounding box center [617, 411] width 8 height 11
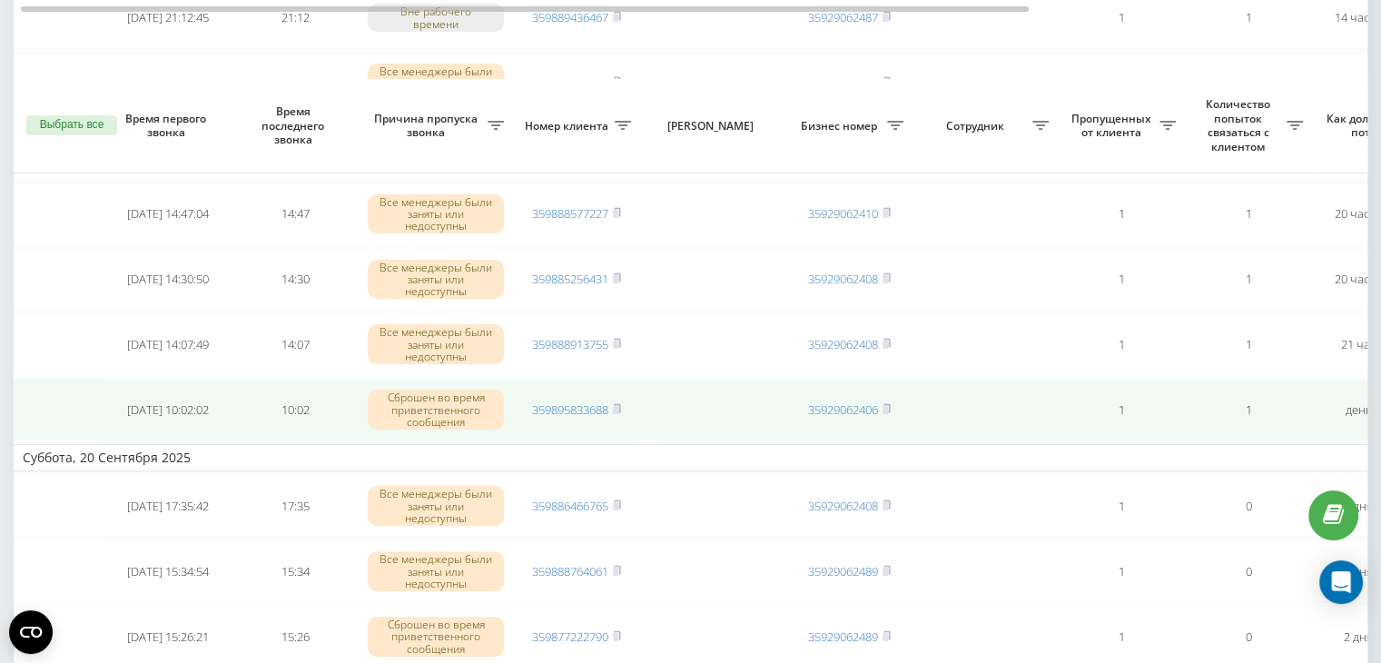
scroll to position [454, 0]
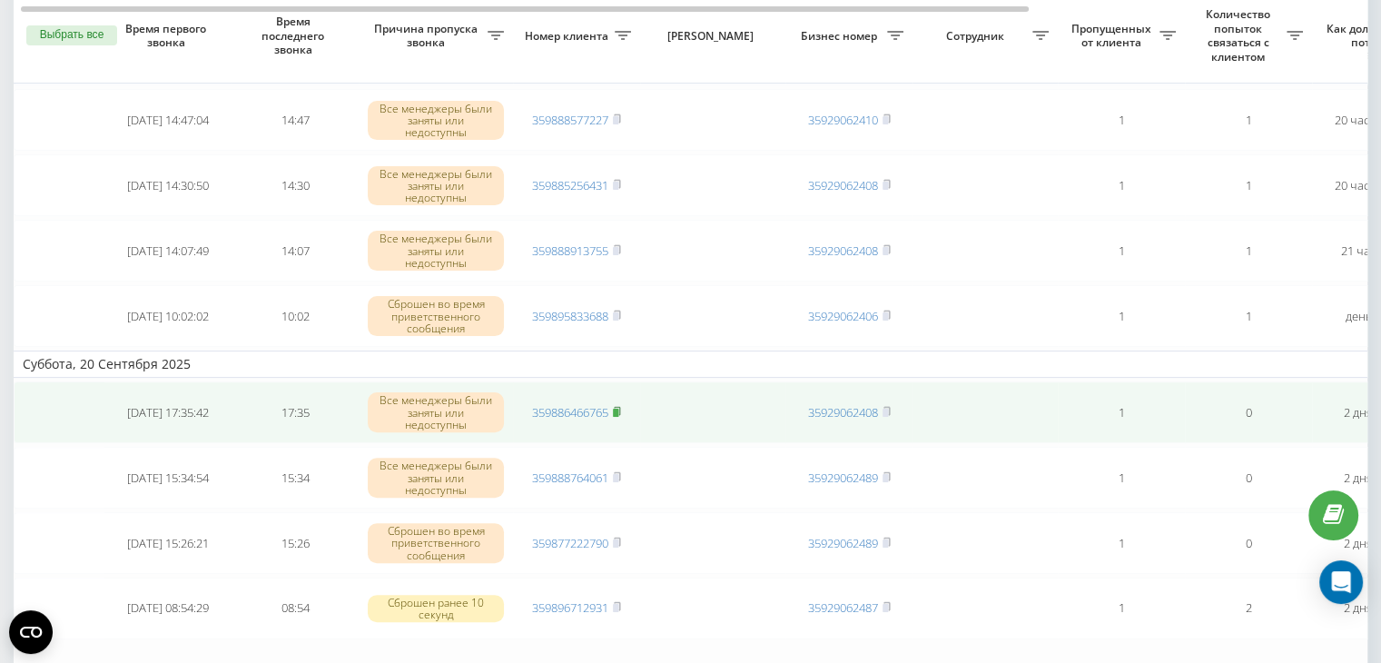
click at [615, 406] on icon at bounding box center [617, 411] width 8 height 11
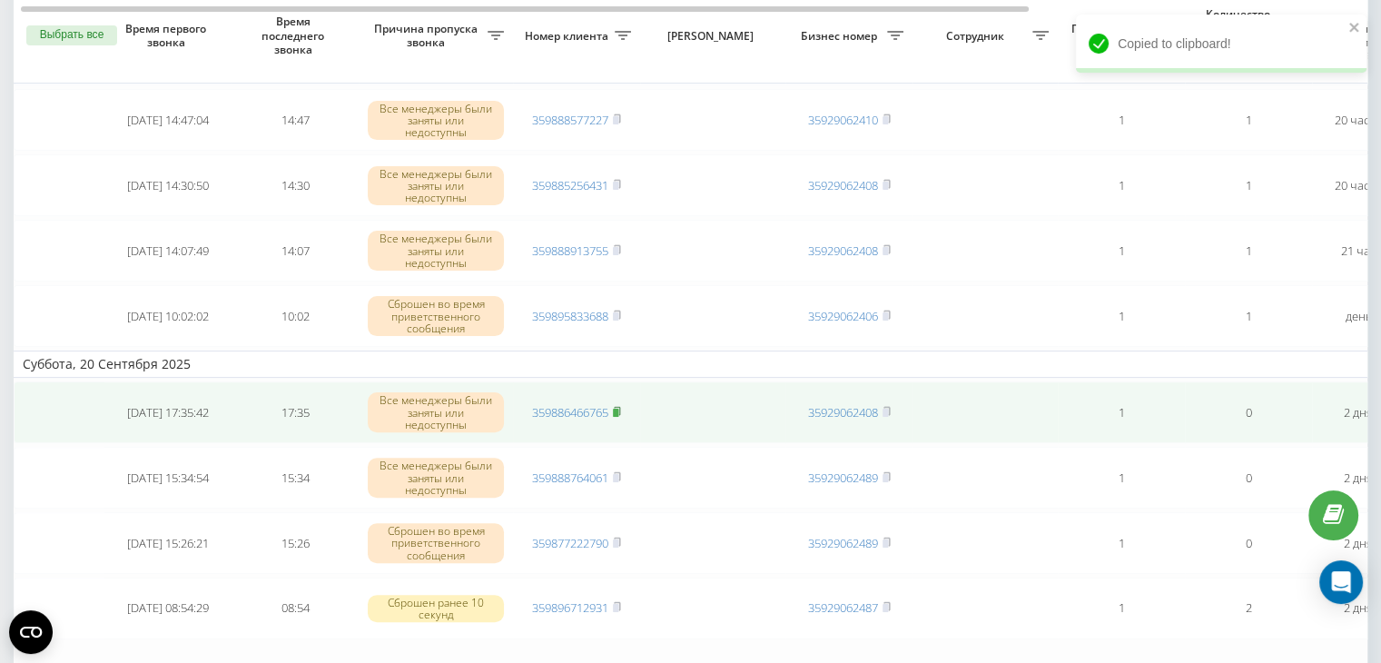
click at [618, 408] on rect at bounding box center [615, 412] width 5 height 8
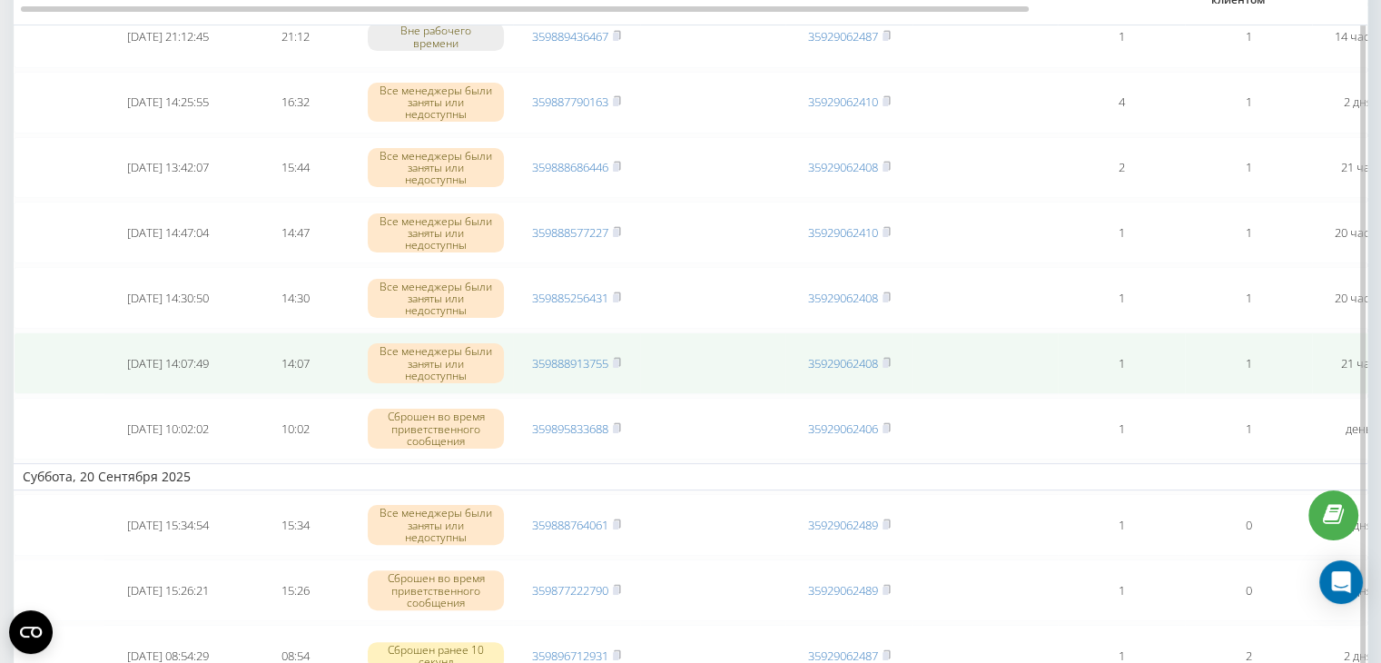
scroll to position [454, 0]
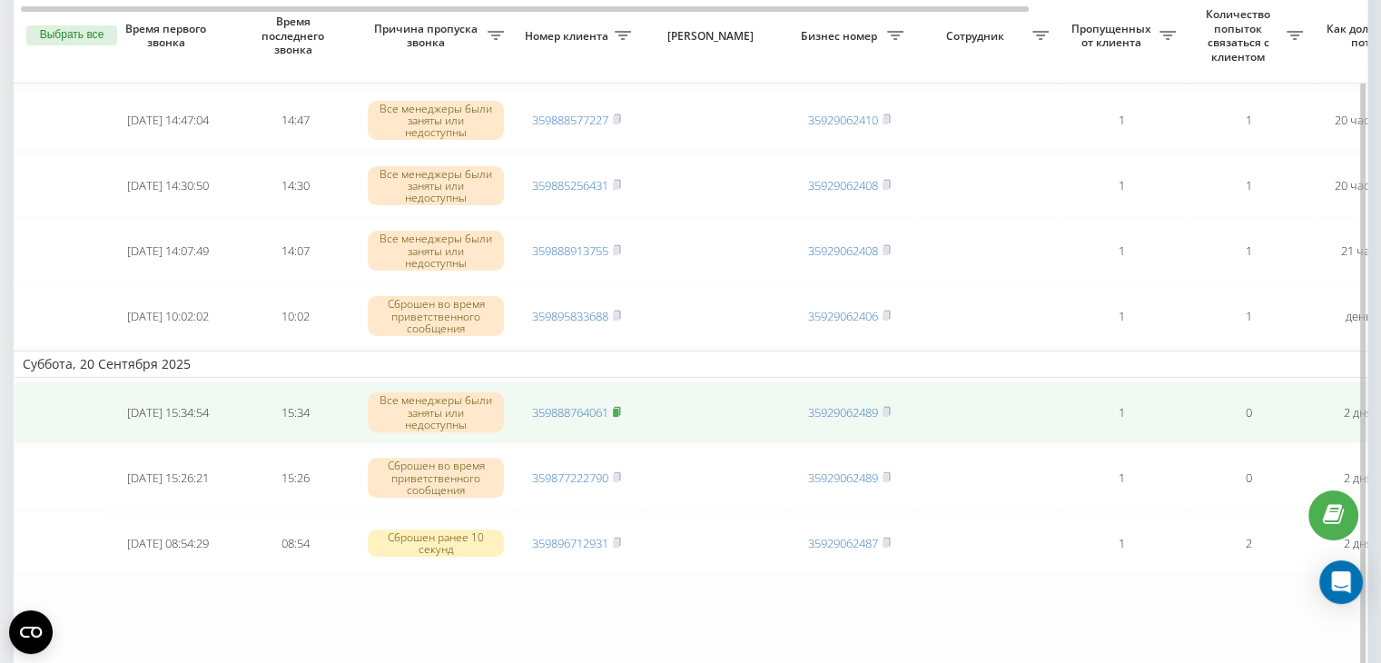
click at [617, 406] on icon at bounding box center [617, 411] width 8 height 11
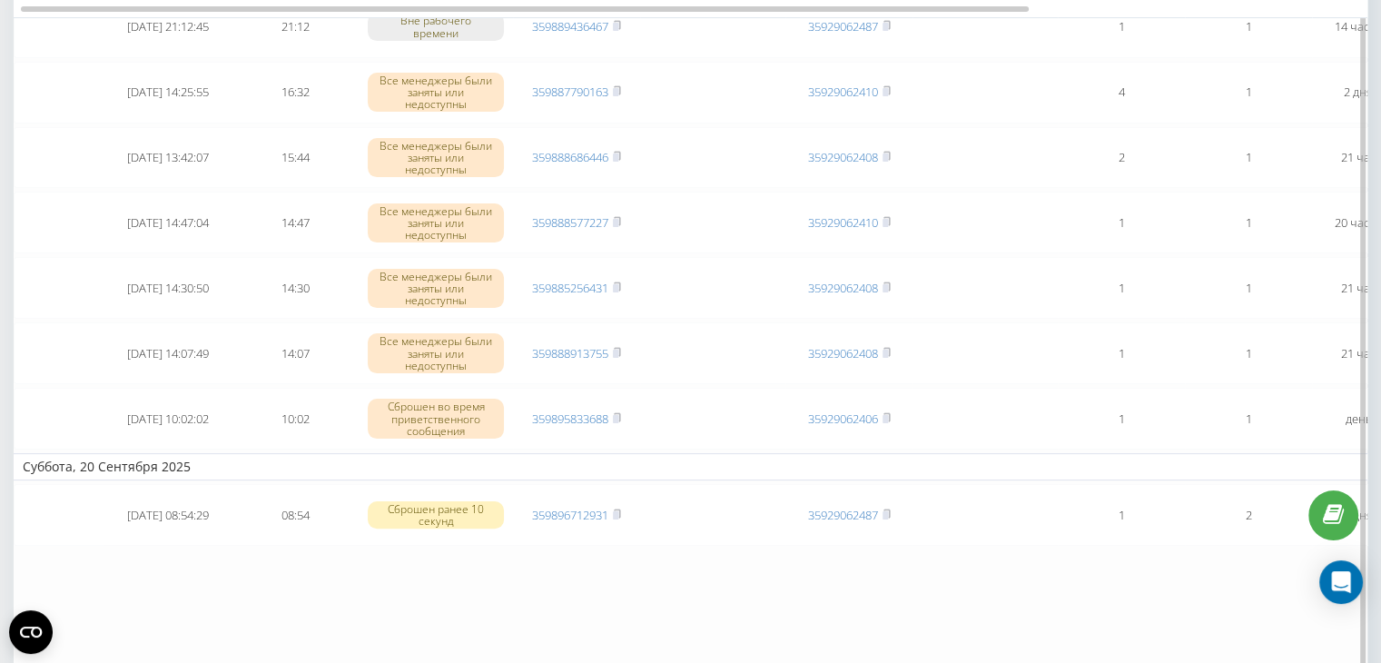
scroll to position [363, 0]
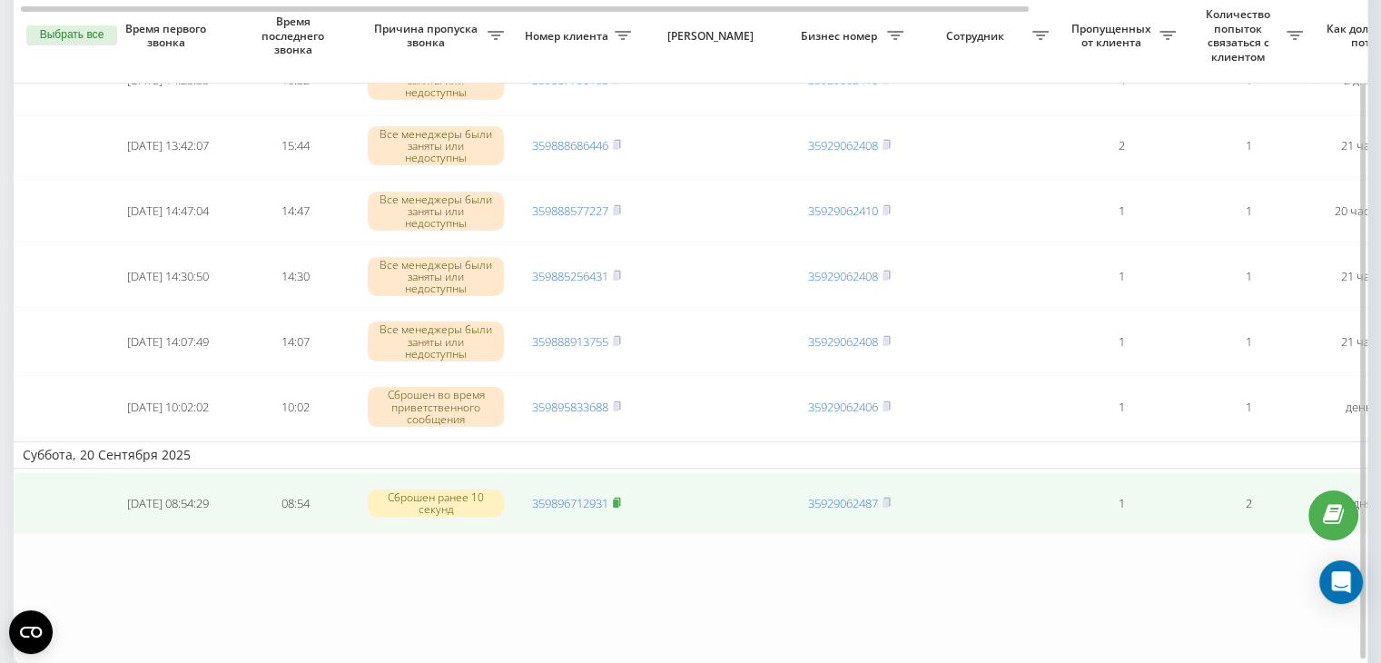
click at [618, 499] on rect at bounding box center [615, 503] width 5 height 8
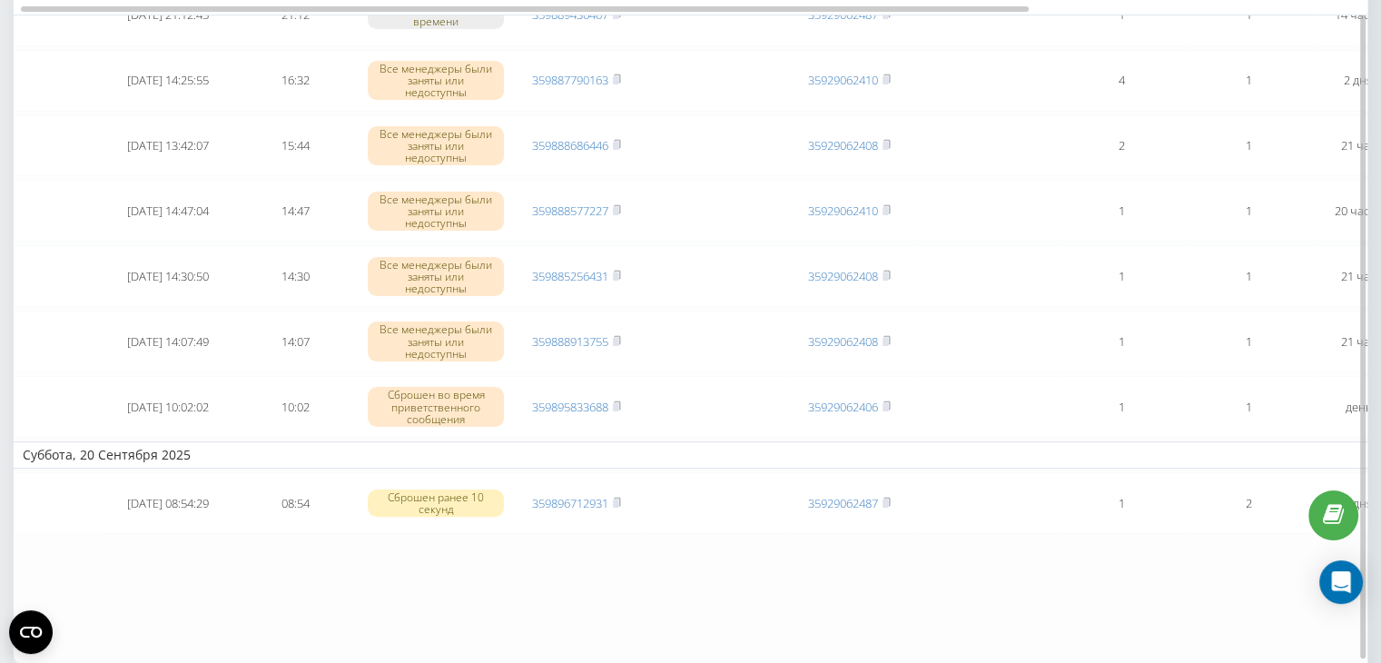
scroll to position [272, 0]
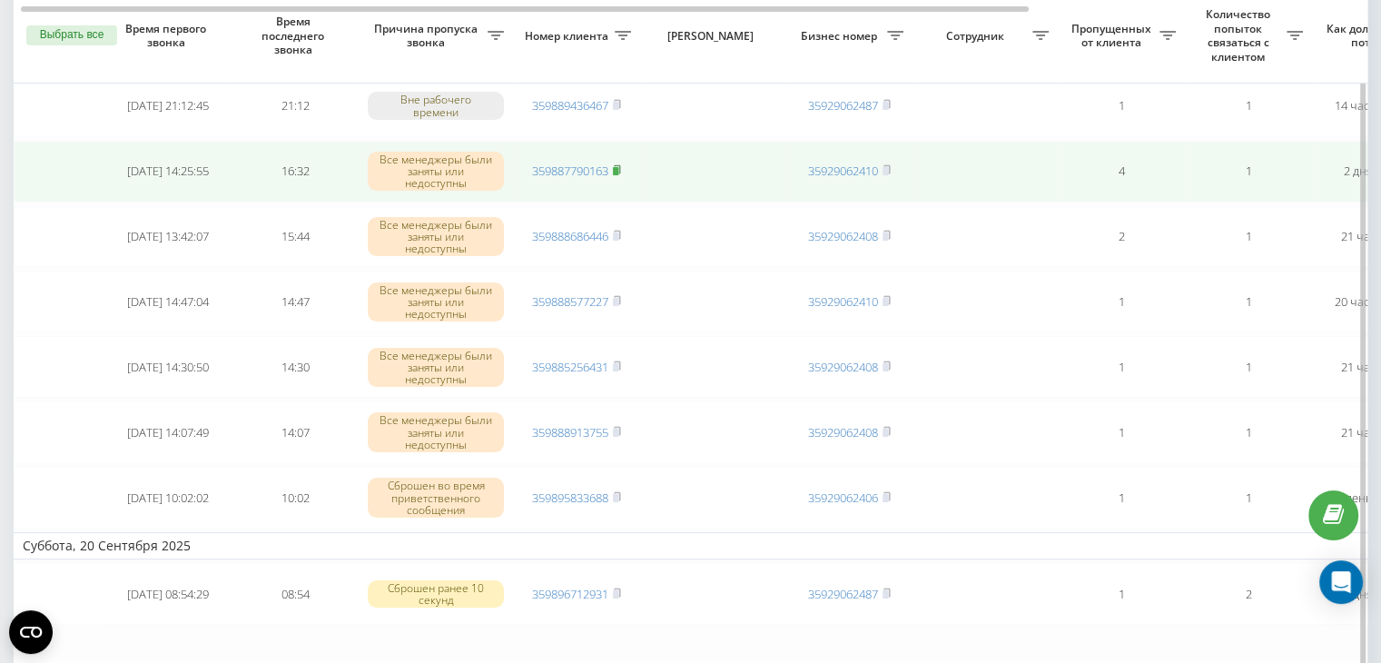
click at [618, 167] on rect at bounding box center [615, 171] width 5 height 8
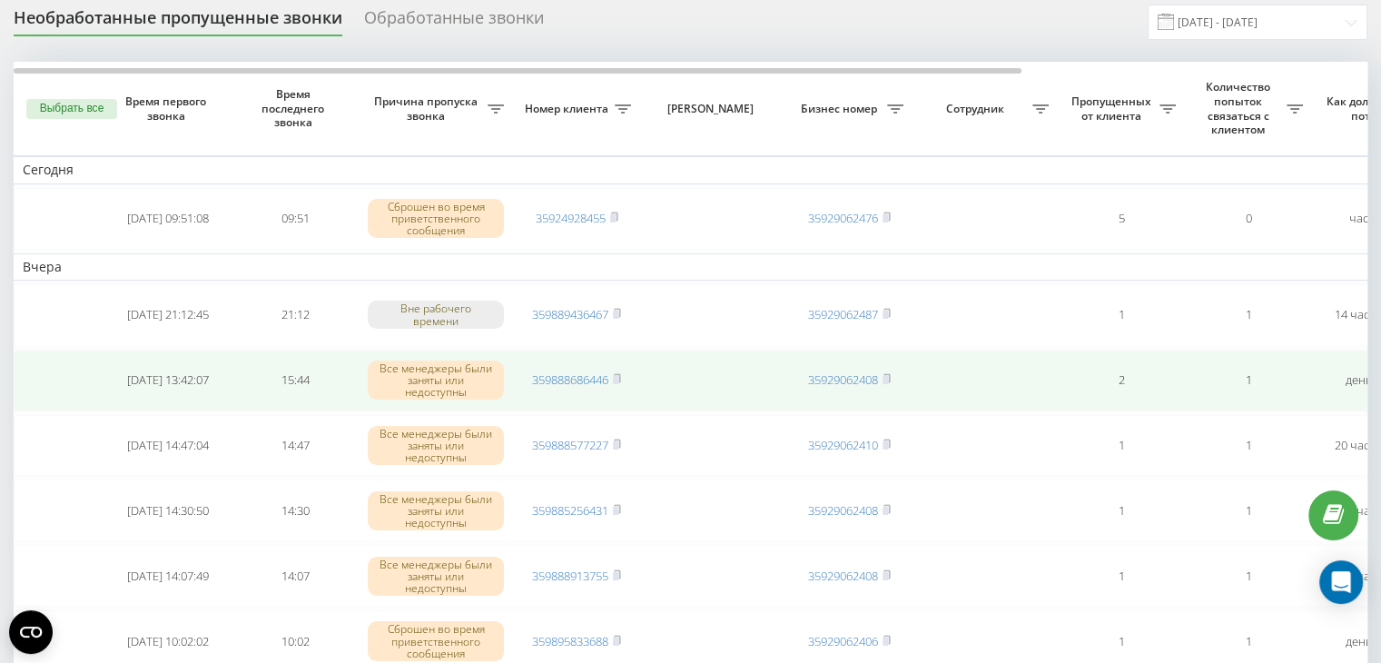
scroll to position [91, 0]
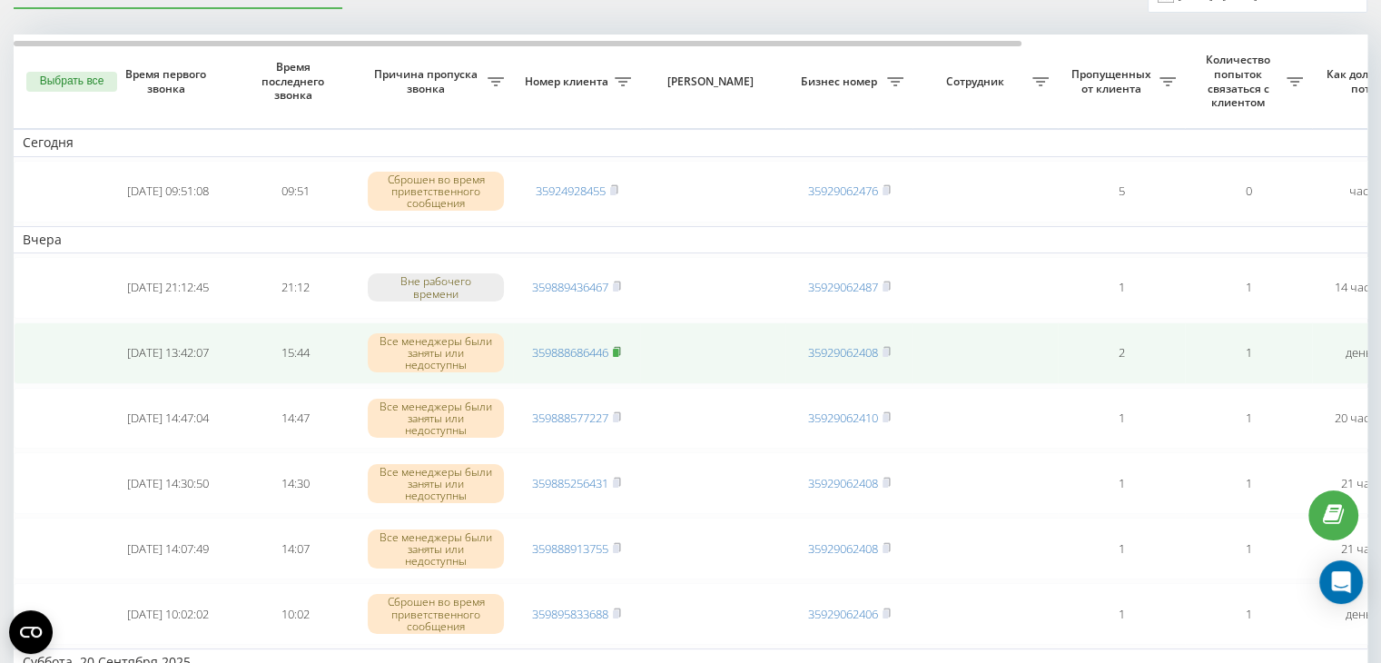
click at [616, 349] on rect at bounding box center [615, 353] width 5 height 8
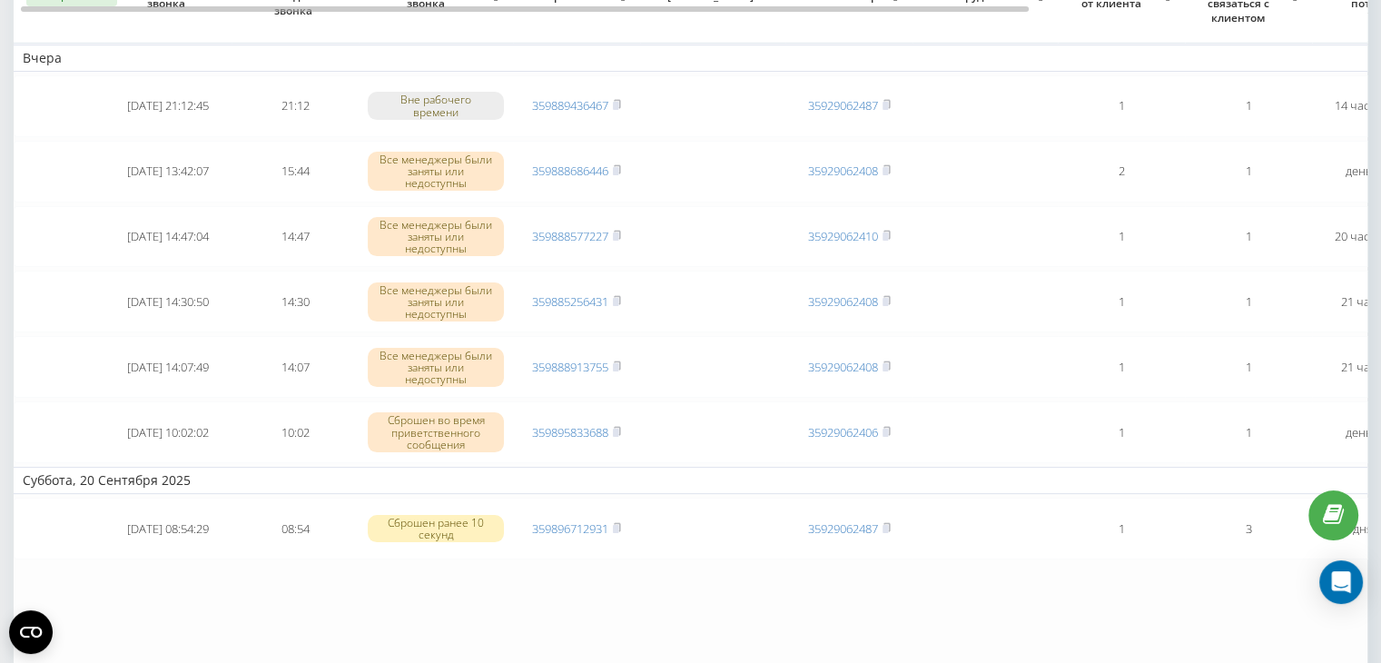
scroll to position [182, 0]
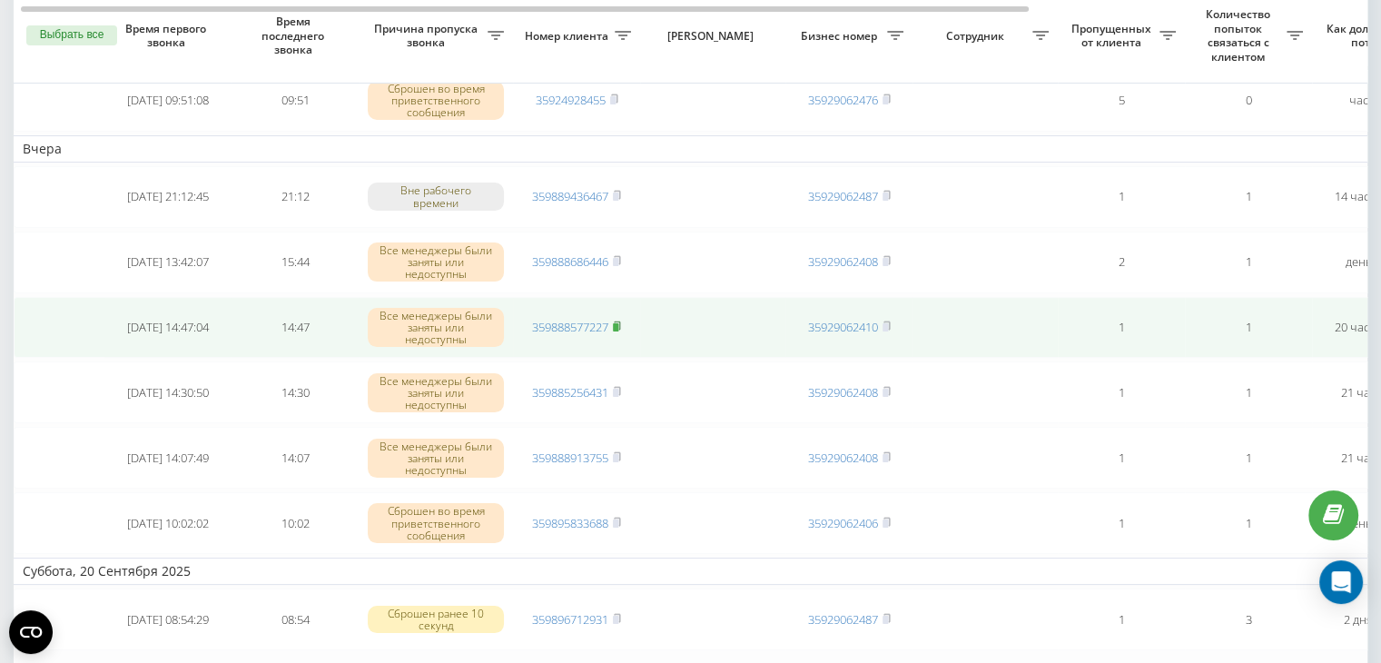
click at [618, 324] on rect at bounding box center [615, 327] width 5 height 8
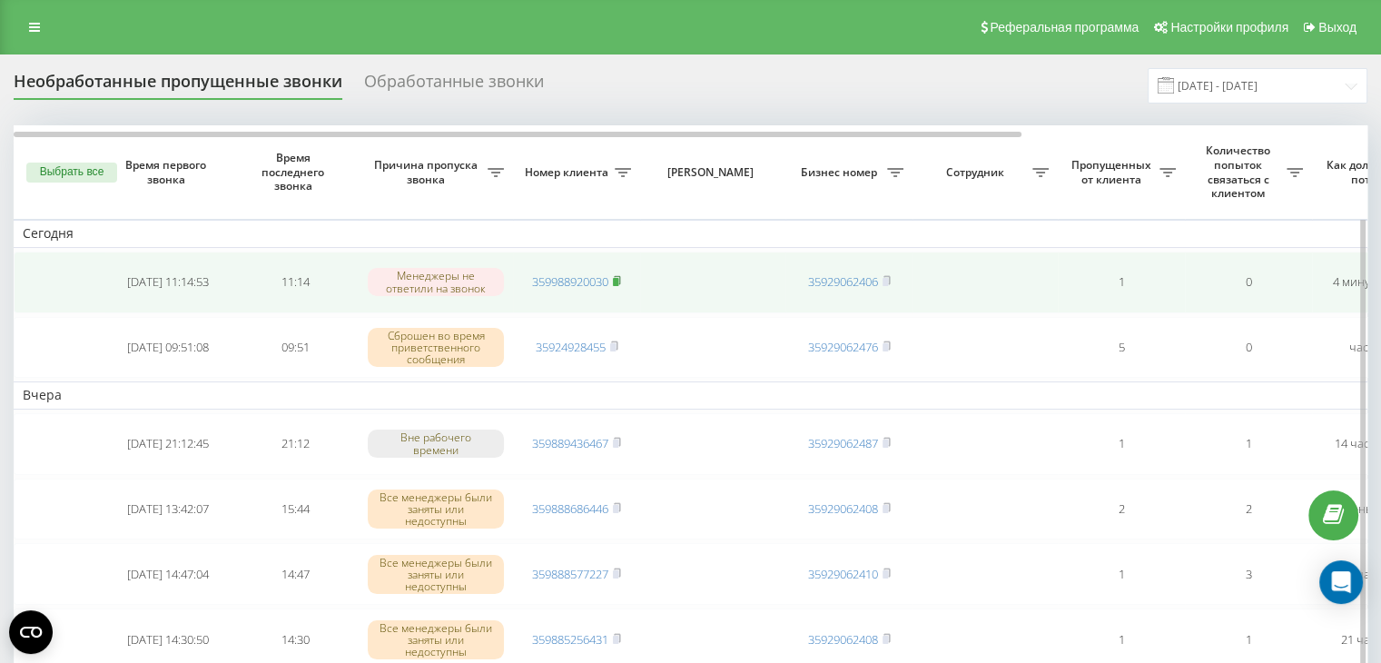
click at [618, 279] on rect at bounding box center [615, 282] width 5 height 8
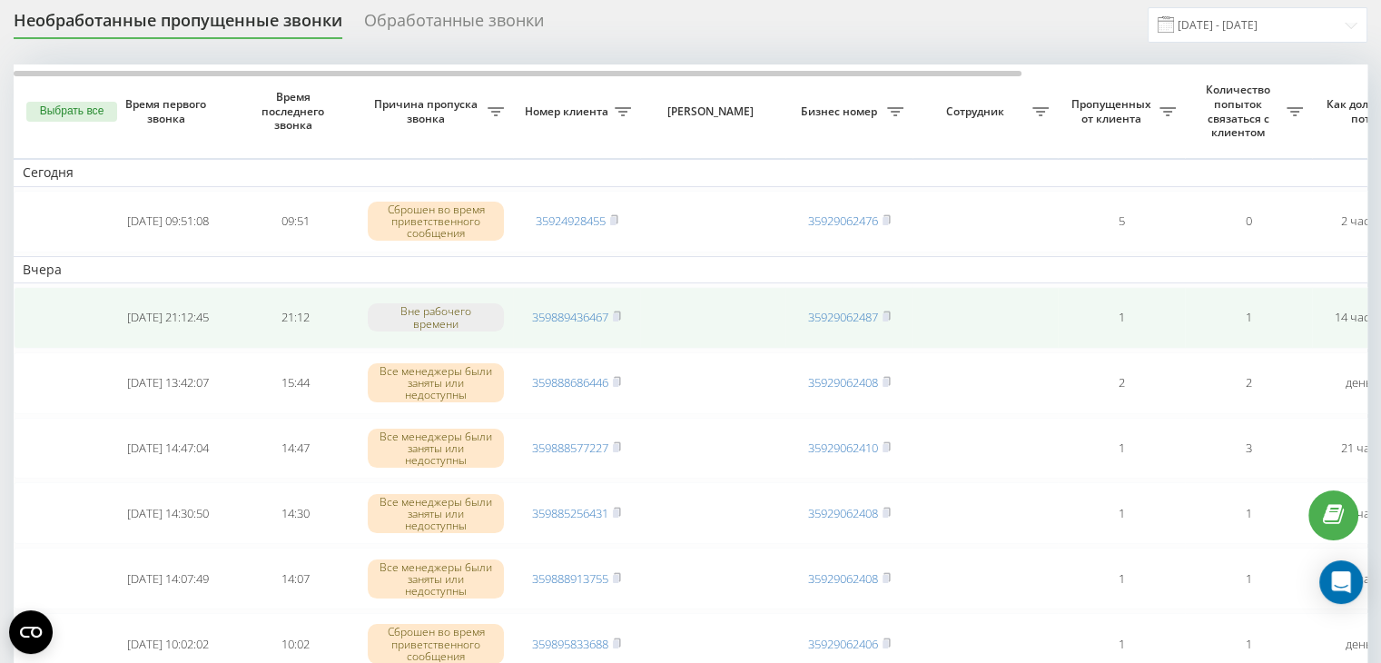
scroll to position [91, 0]
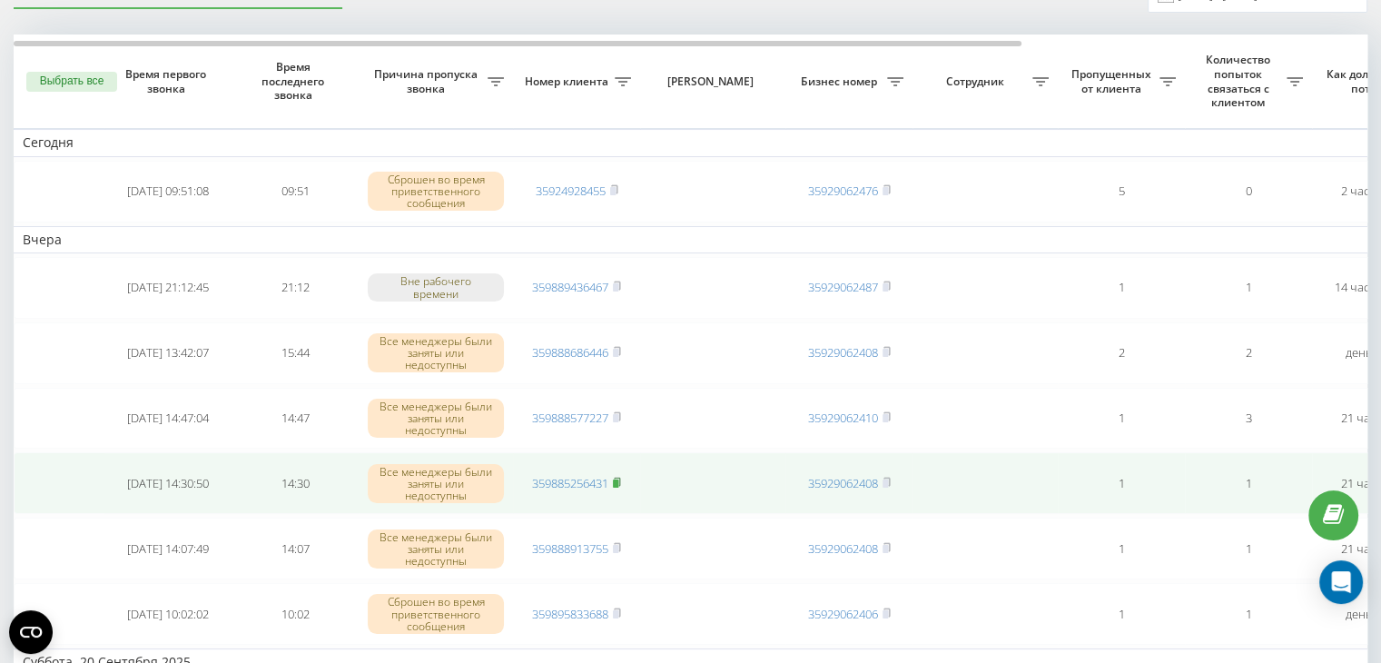
click at [617, 479] on rect at bounding box center [615, 483] width 5 height 8
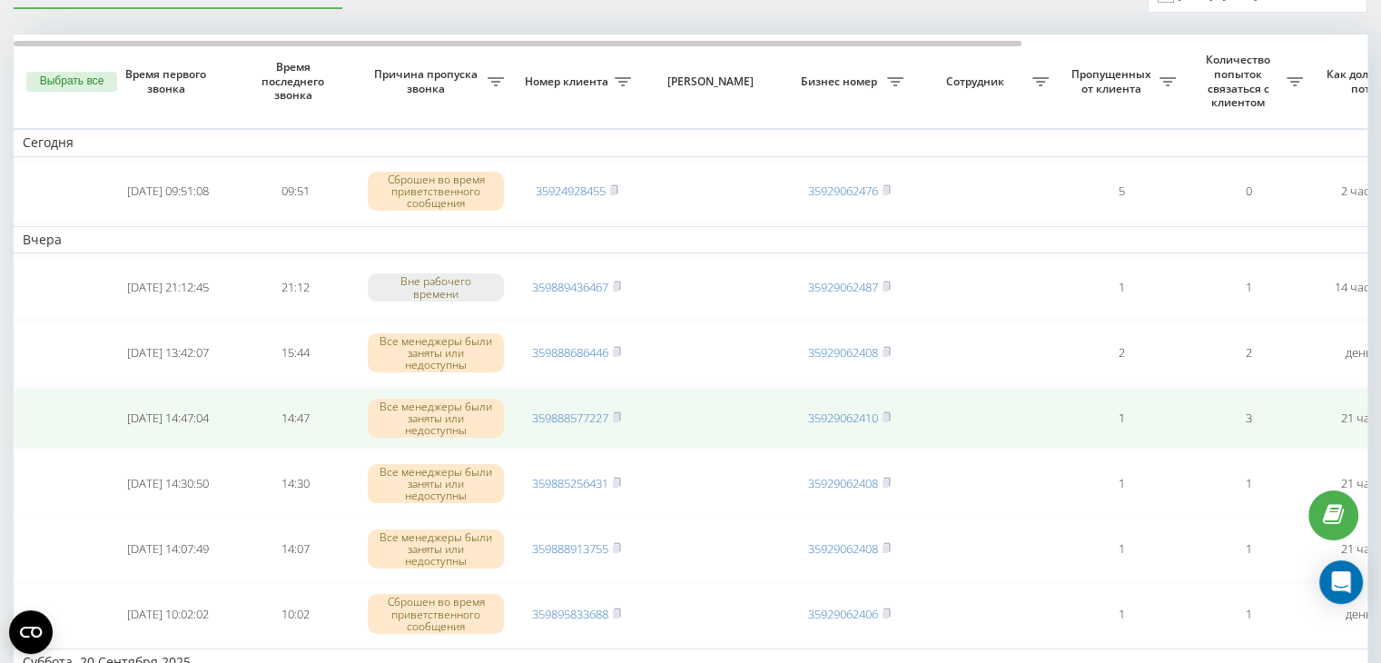
scroll to position [182, 0]
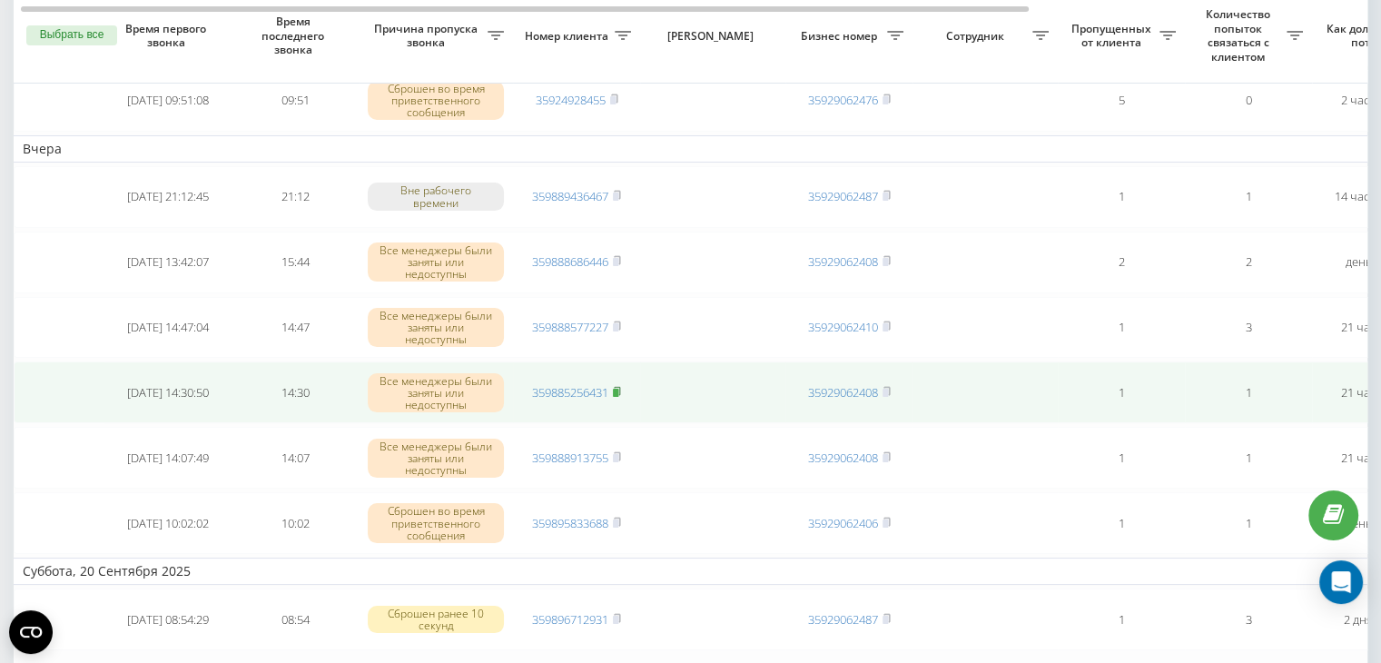
click at [617, 389] on rect at bounding box center [615, 393] width 5 height 8
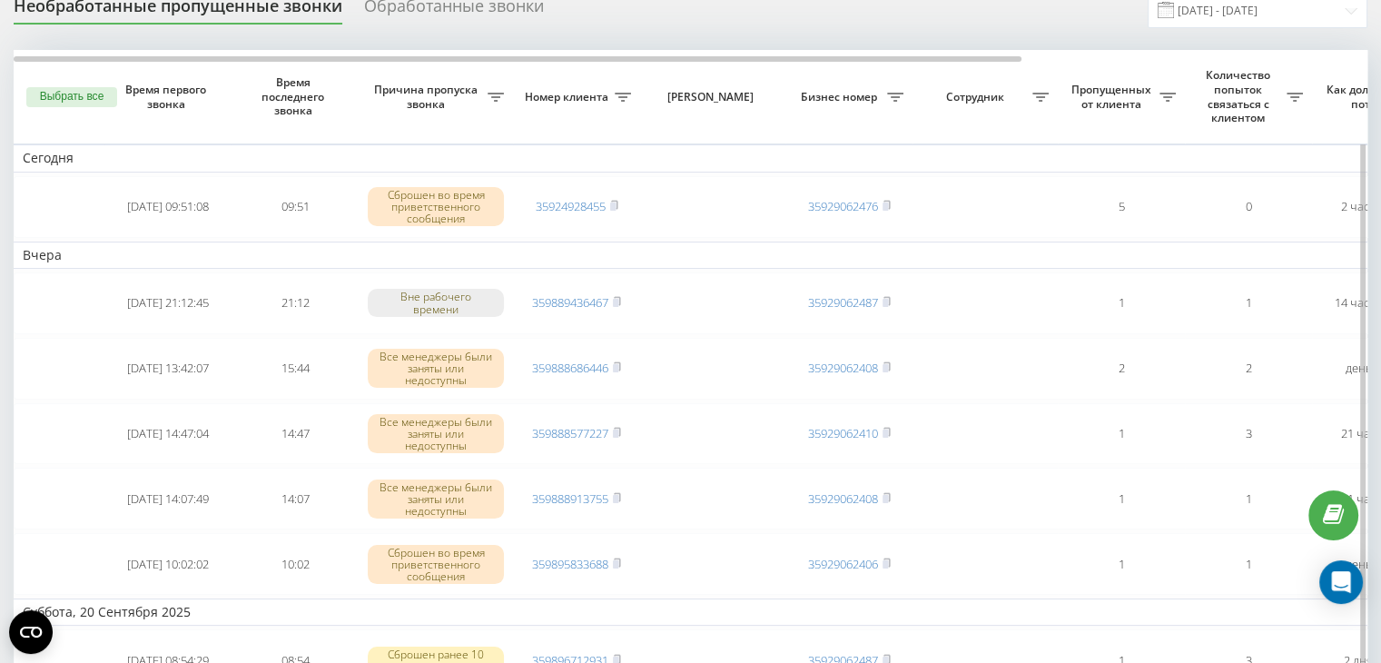
scroll to position [182, 0]
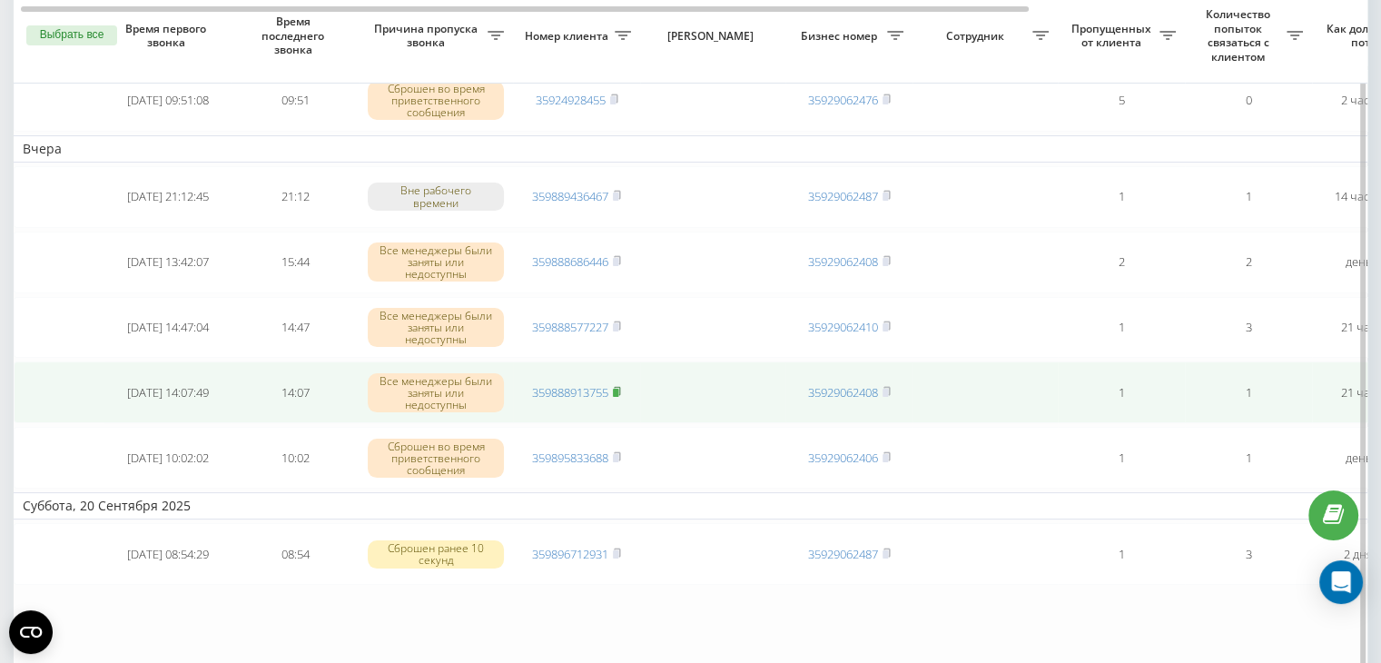
click at [617, 389] on rect at bounding box center [615, 393] width 5 height 8
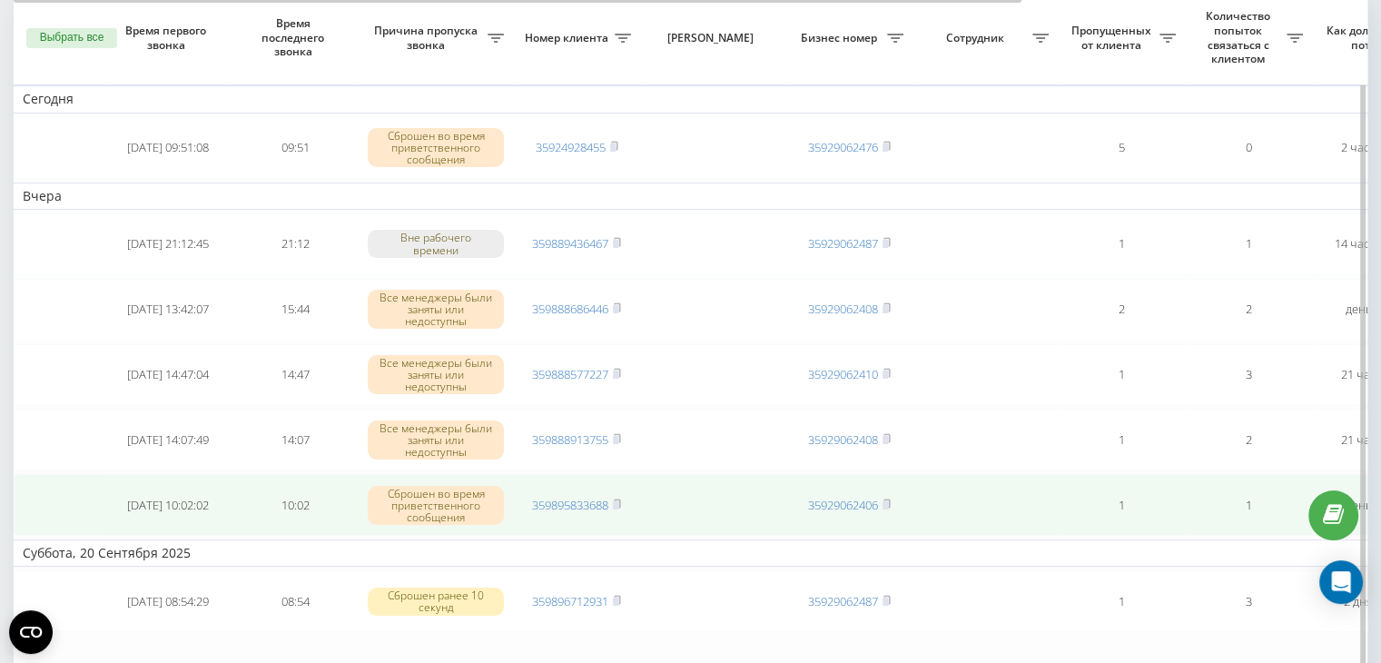
scroll to position [182, 0]
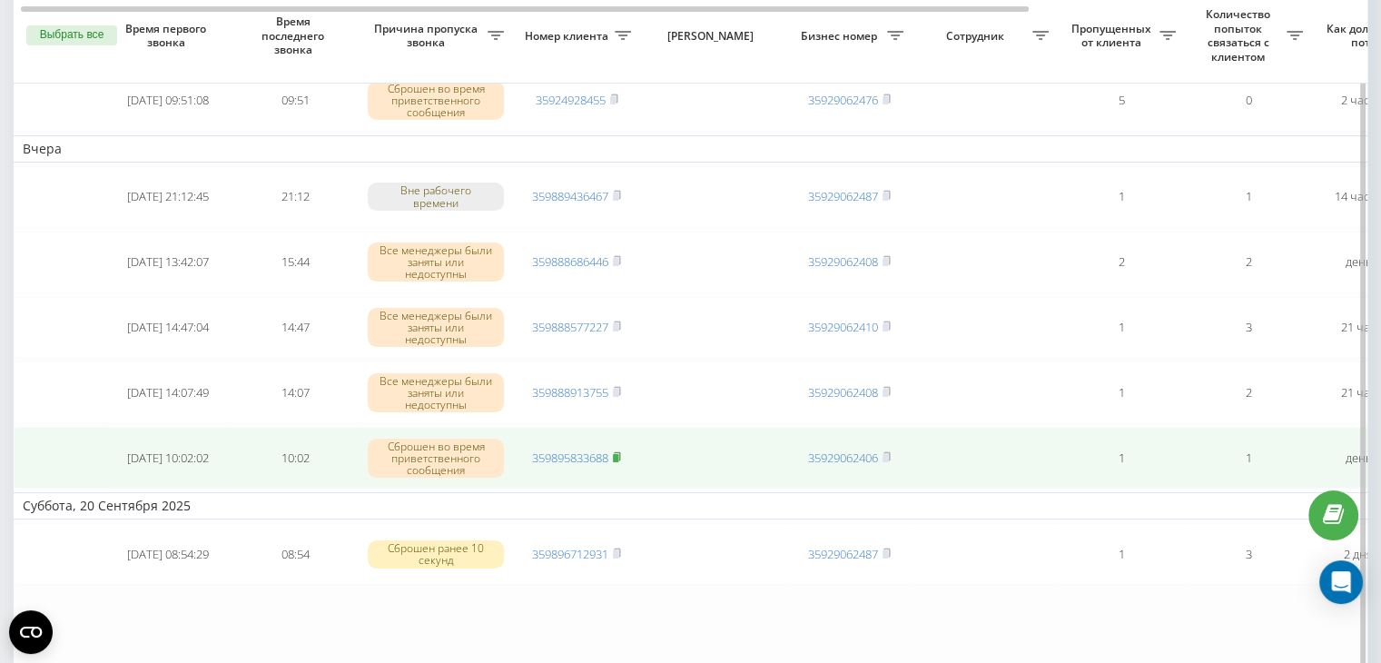
click at [618, 454] on rect at bounding box center [615, 458] width 5 height 8
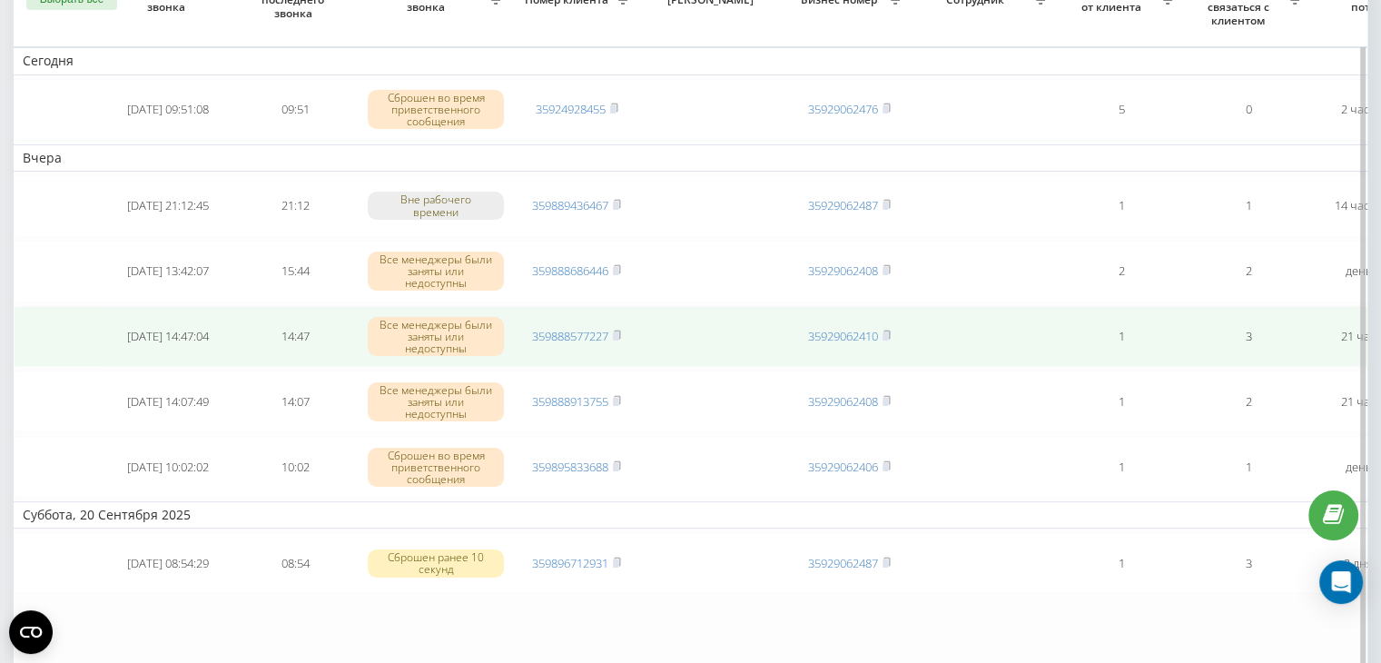
scroll to position [182, 0]
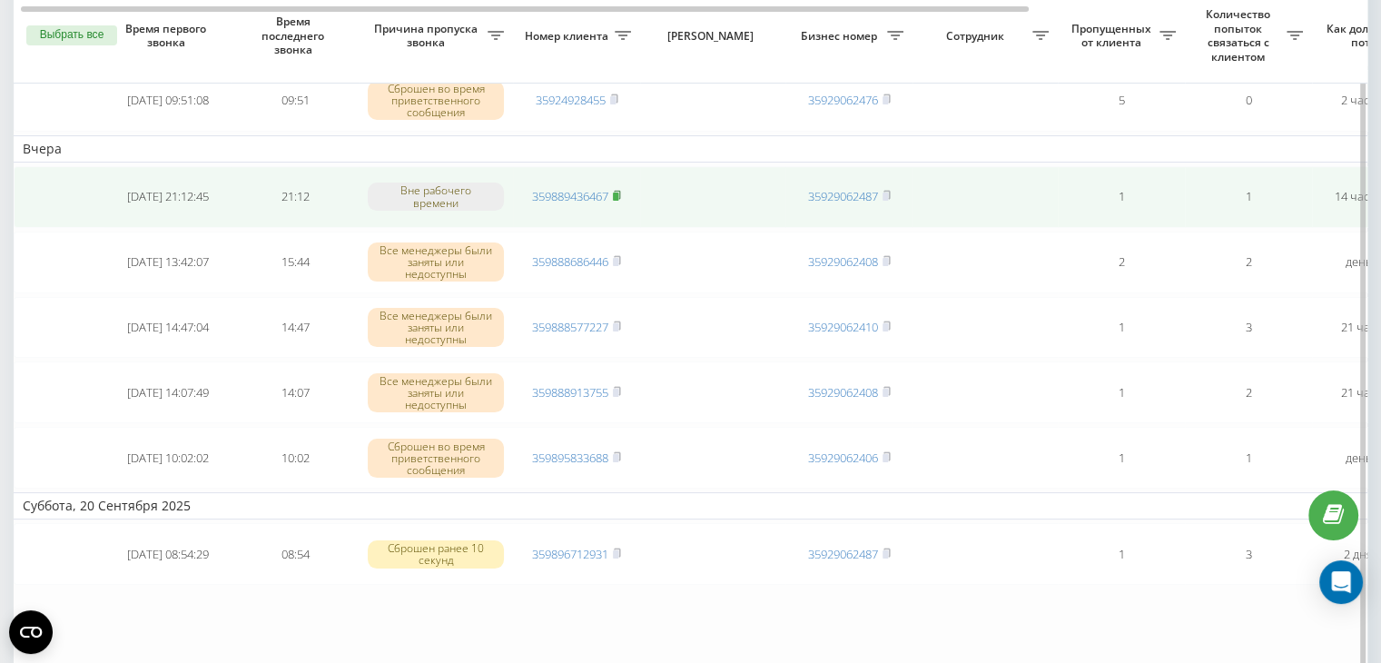
click at [618, 193] on rect at bounding box center [615, 196] width 5 height 8
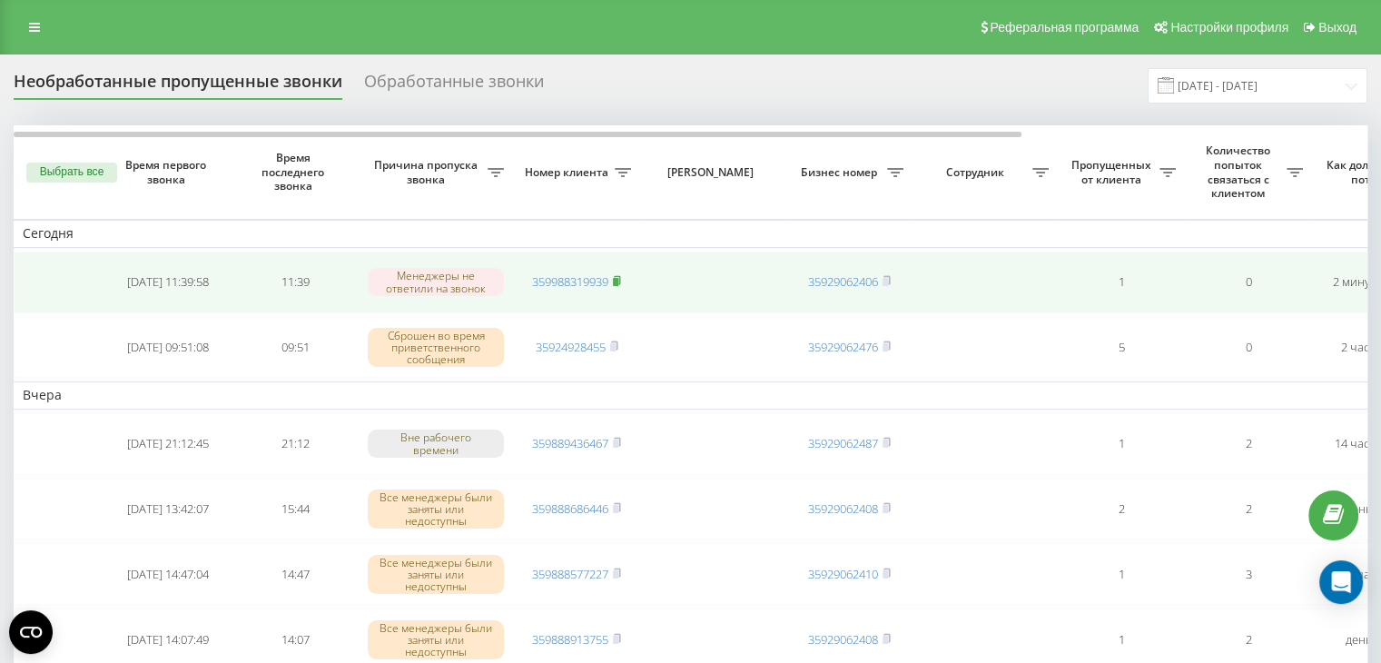
click at [620, 276] on icon at bounding box center [617, 280] width 8 height 11
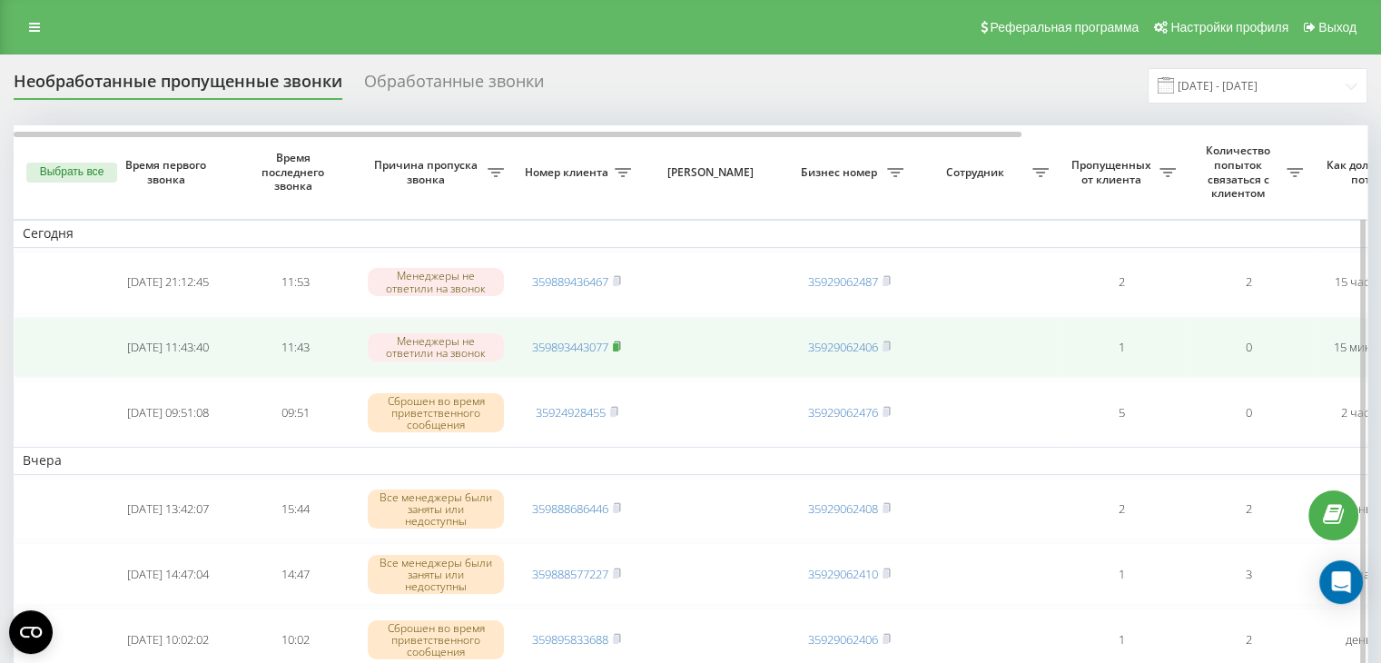
click at [617, 343] on rect at bounding box center [615, 347] width 5 height 8
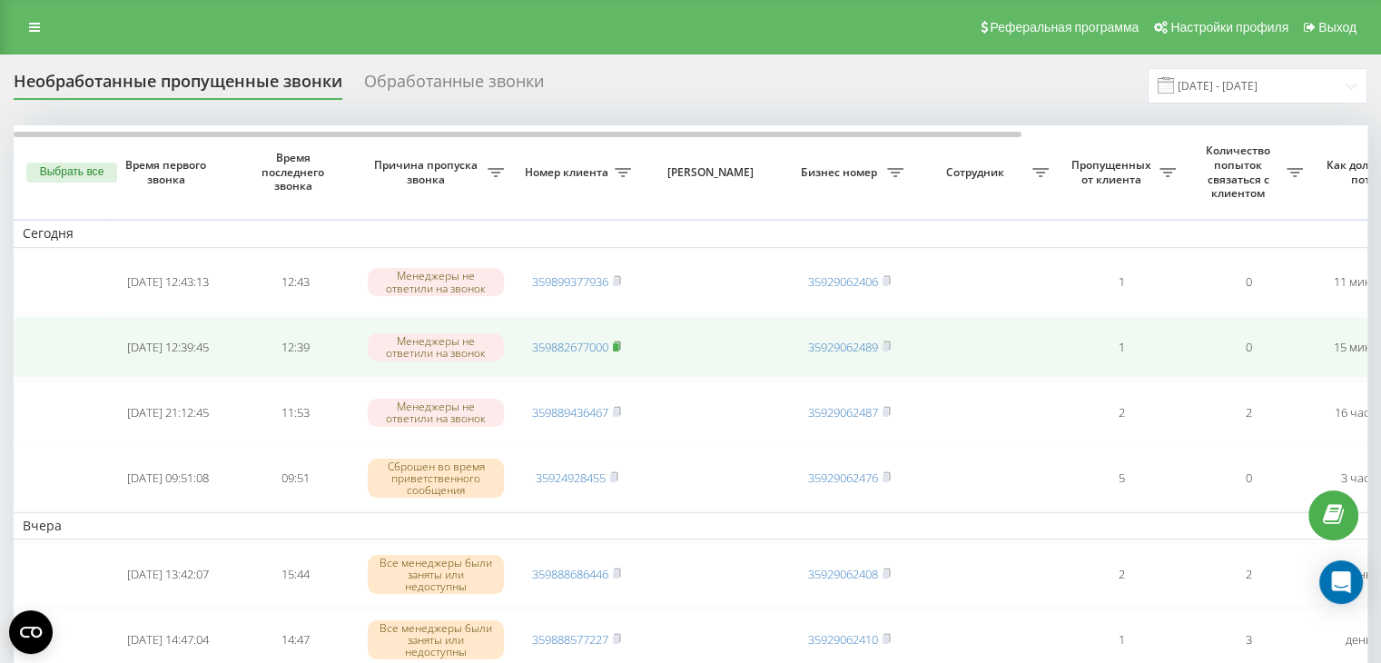
click at [615, 349] on rect at bounding box center [615, 347] width 5 height 8
